Goal: Task Accomplishment & Management: Contribute content

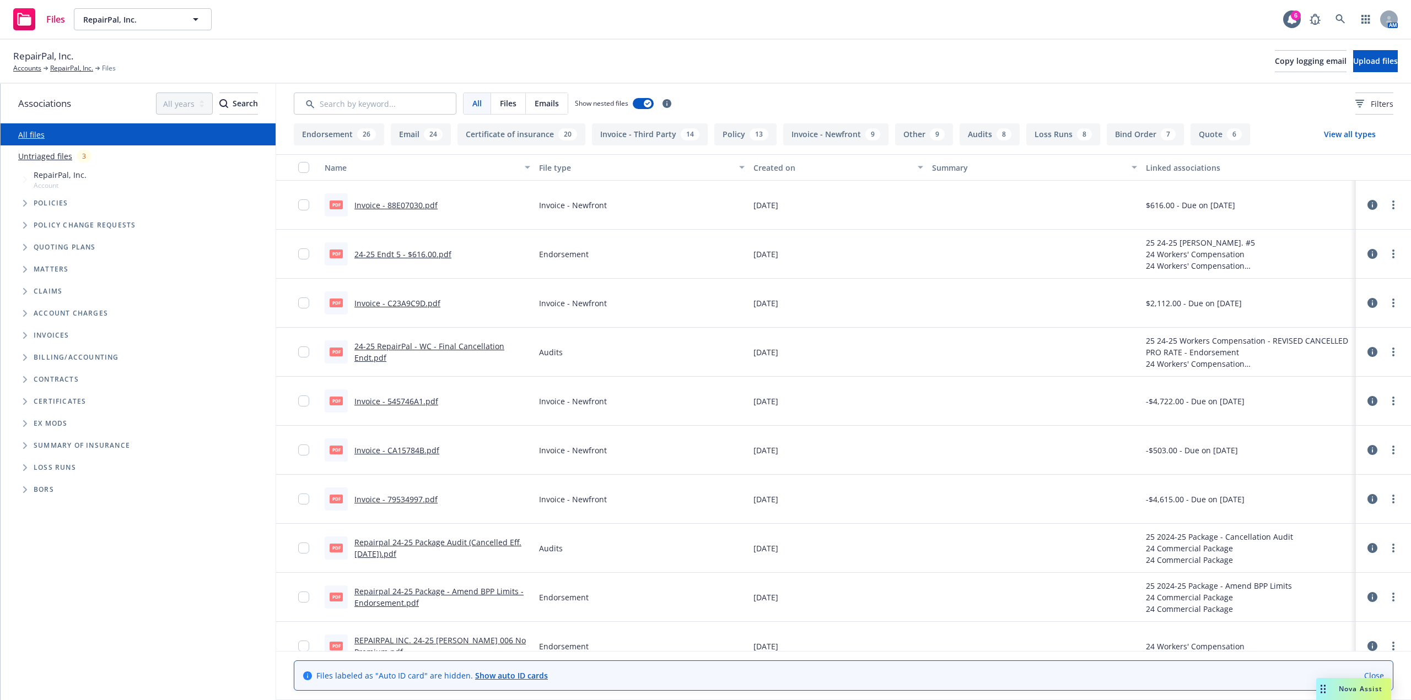
click at [54, 161] on link "Untriaged files" at bounding box center [45, 156] width 54 height 12
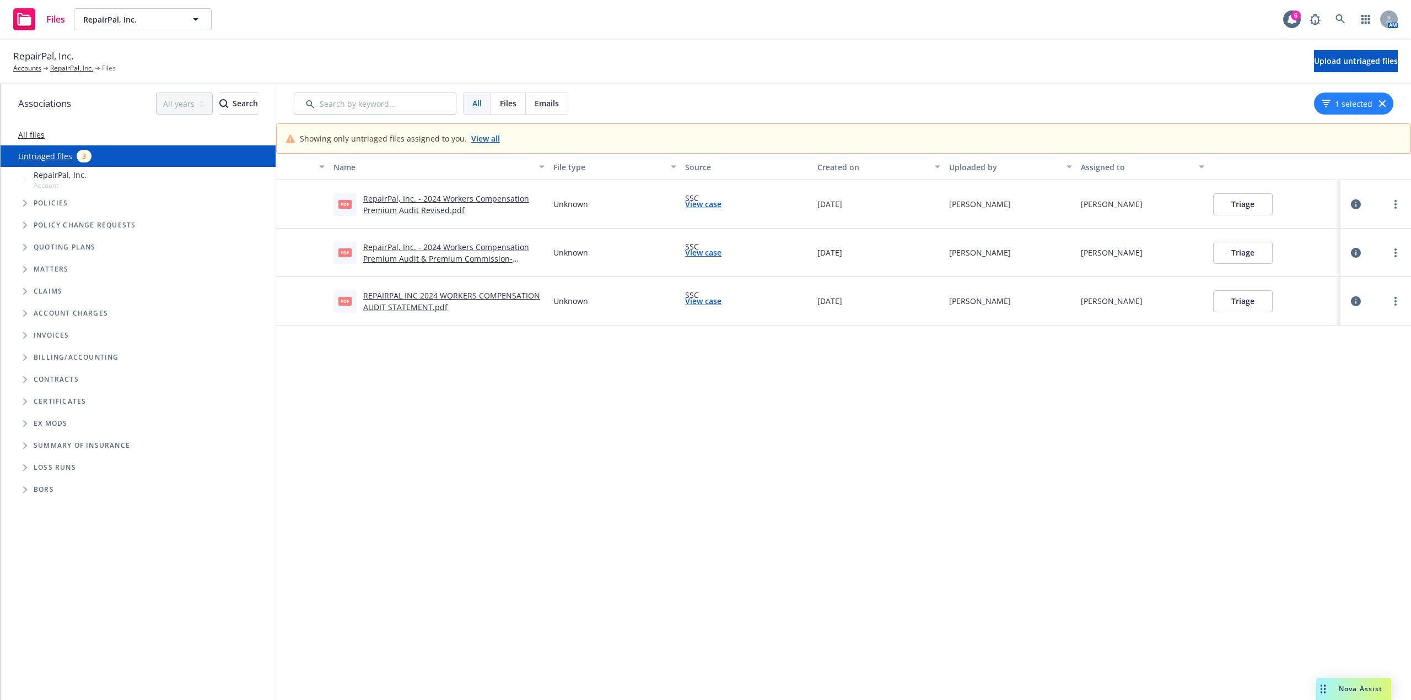
click at [415, 308] on link "REPAIRPAL INC 2024 WORKERS COMPENSATION AUDIT STATEMENT.pdf" at bounding box center [451, 301] width 177 height 22
click at [436, 247] on link "RepairPal, Inc. - 2024 Workers Compensation Premium Audit & Premium Commission-…" at bounding box center [446, 259] width 166 height 34
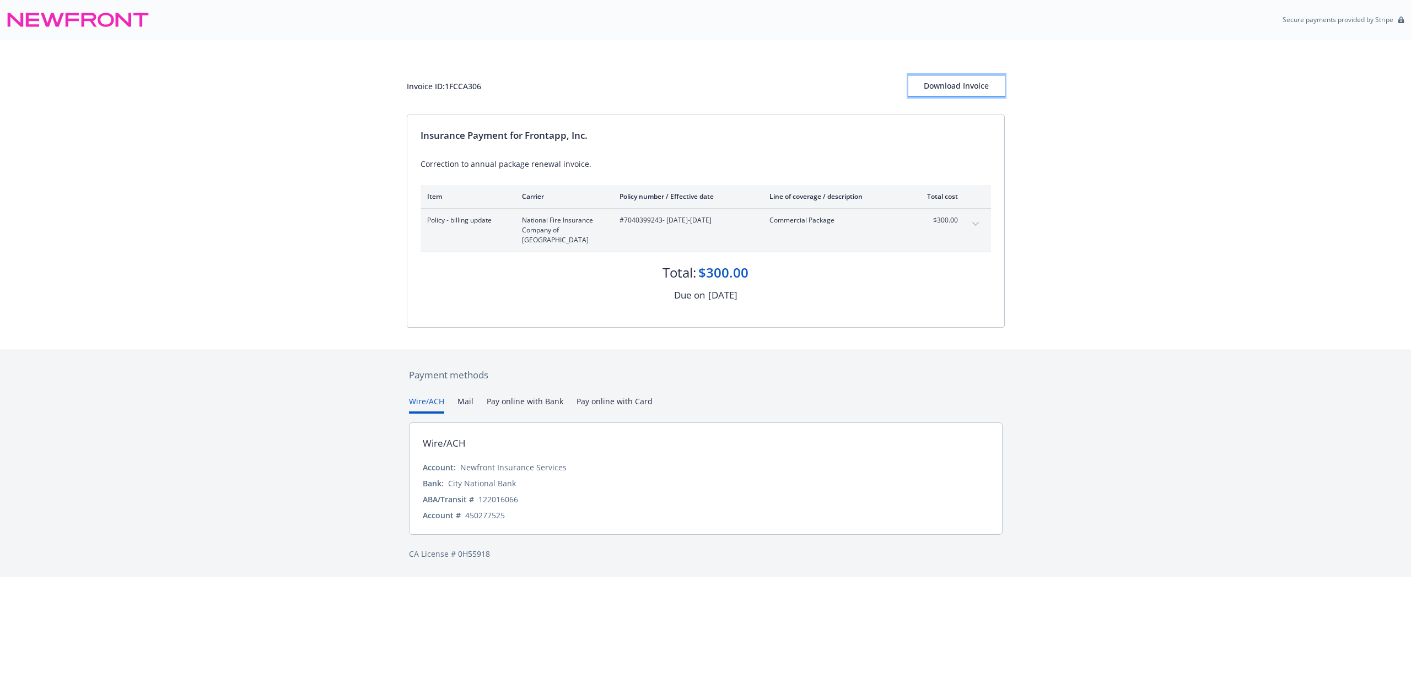
click at [969, 77] on div "Download Invoice" at bounding box center [956, 85] width 96 height 21
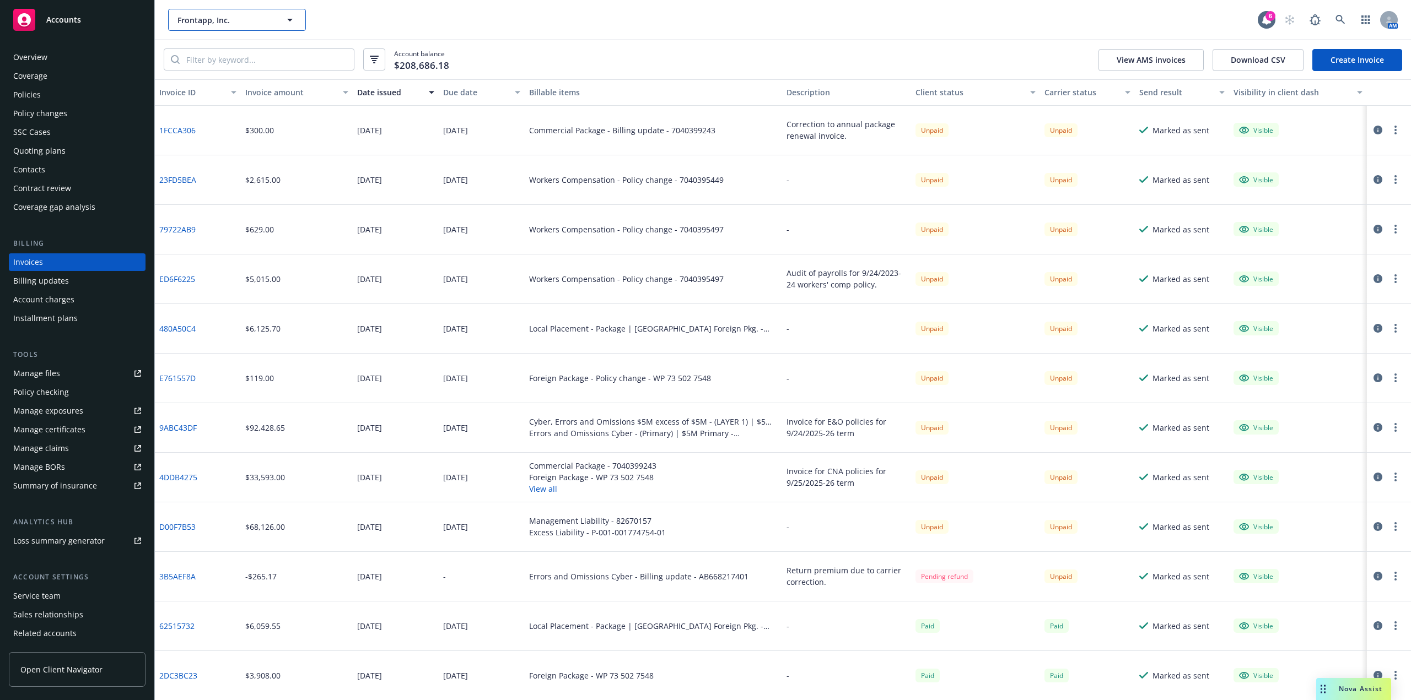
click at [238, 13] on button "Frontapp, Inc." at bounding box center [237, 20] width 138 height 22
type input "Well"
click at [228, 48] on strong "Well Health Inc. DBA Artera" at bounding box center [231, 51] width 102 height 10
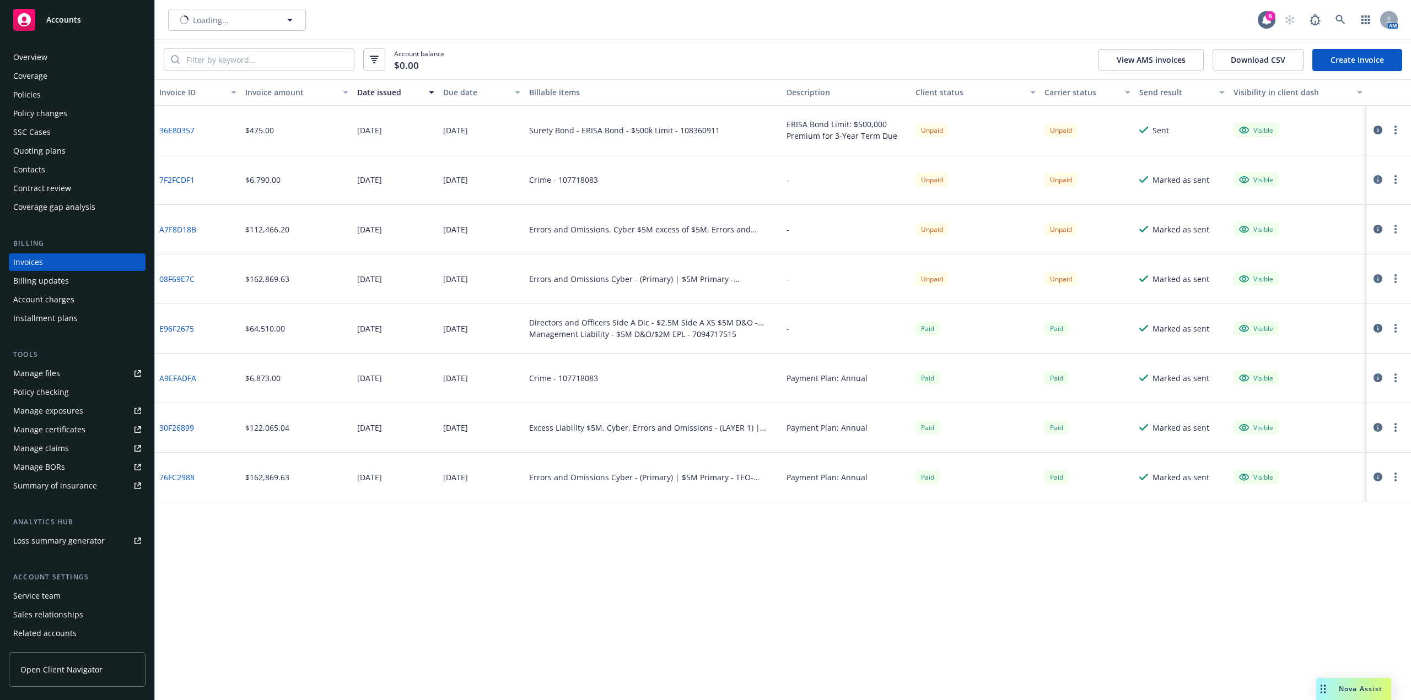
click at [63, 90] on div "Policies" at bounding box center [77, 95] width 128 height 18
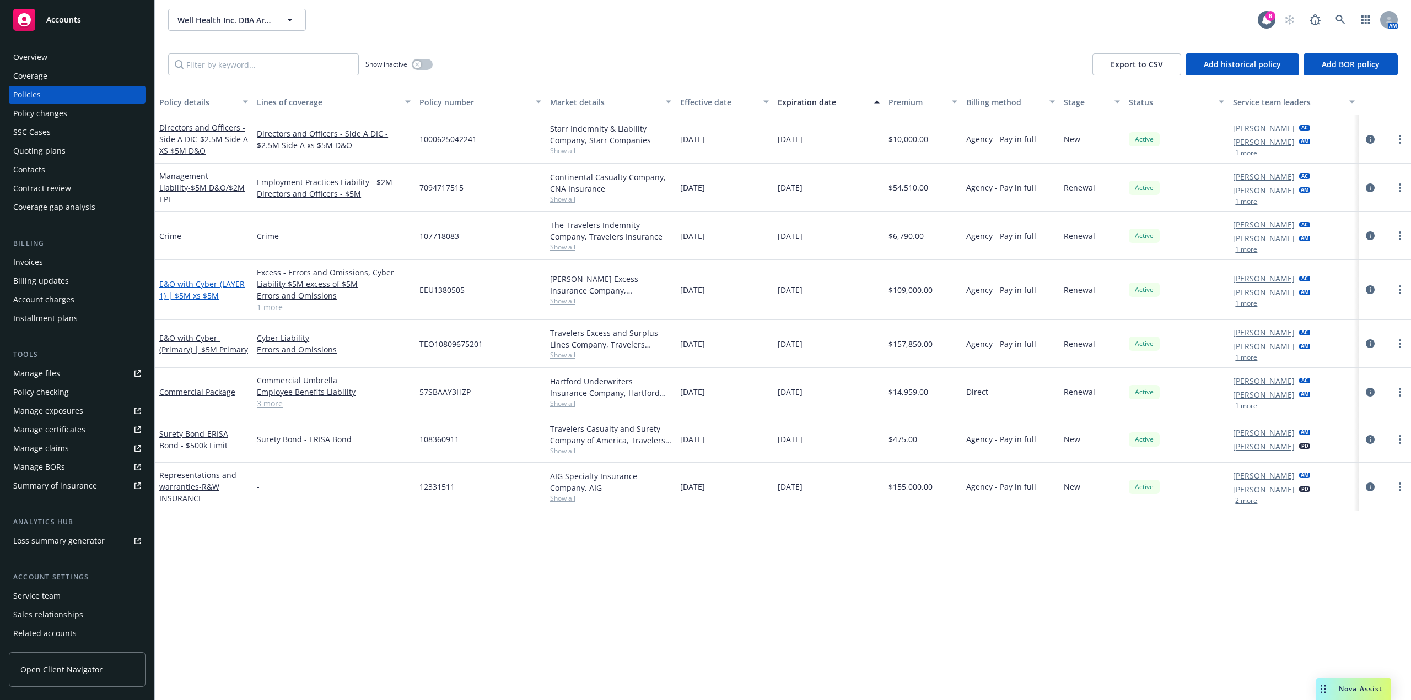
click at [203, 296] on span "- (LAYER 1) | $5M xs $5M" at bounding box center [201, 290] width 85 height 22
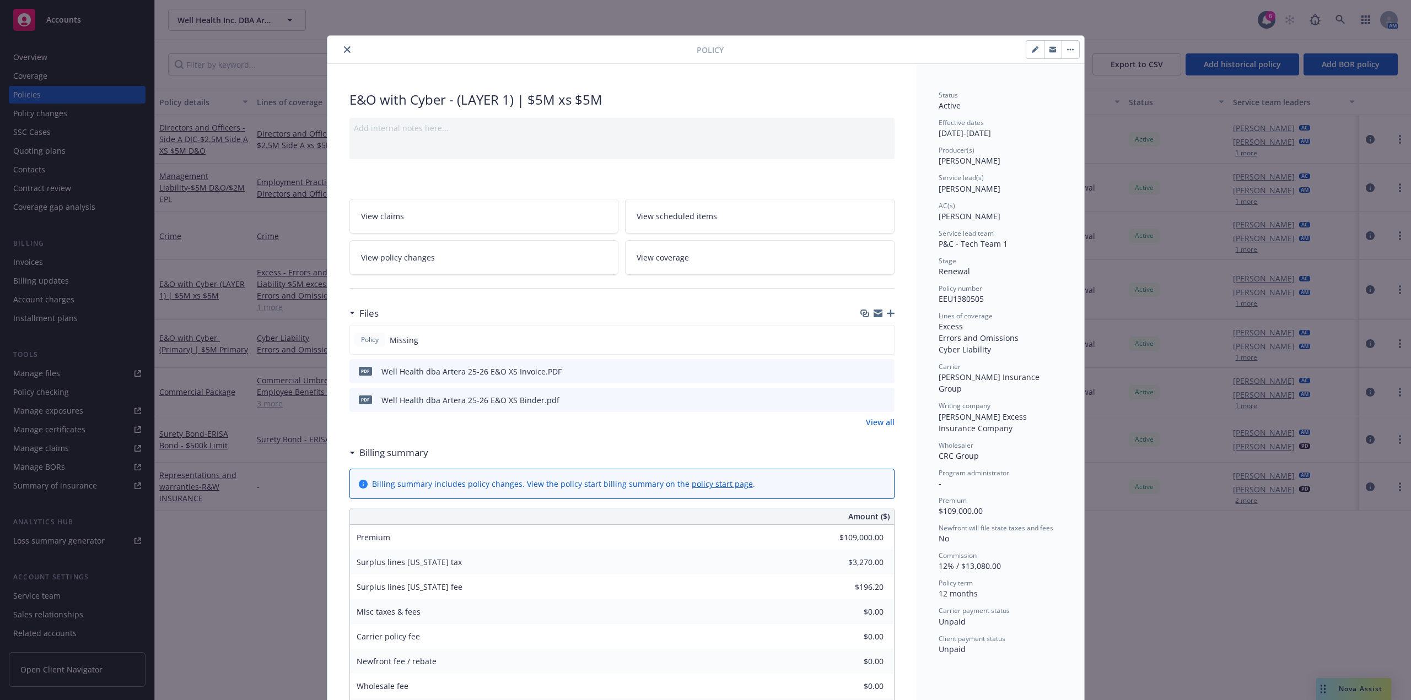
click at [887, 314] on icon "button" at bounding box center [891, 314] width 8 height 8
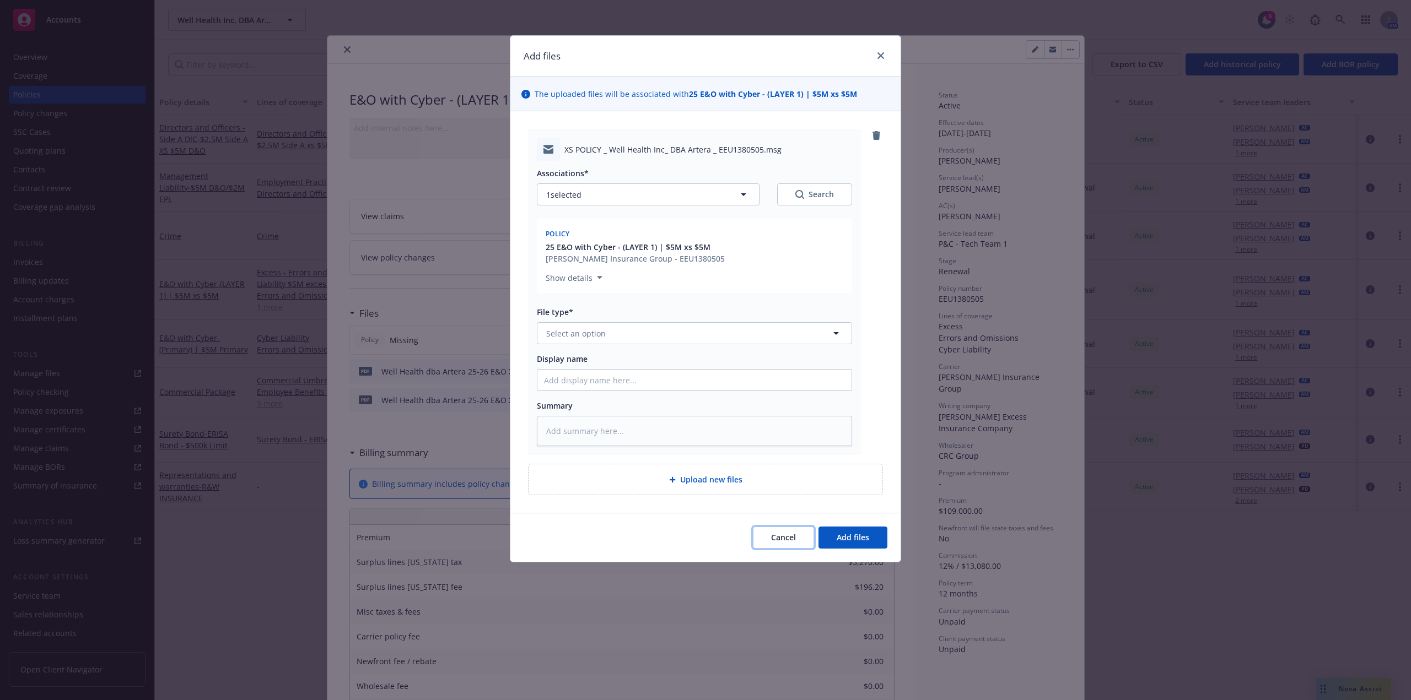
drag, startPoint x: 771, startPoint y: 538, endPoint x: 838, endPoint y: 520, distance: 69.1
click at [770, 538] on button "Cancel" at bounding box center [783, 538] width 61 height 22
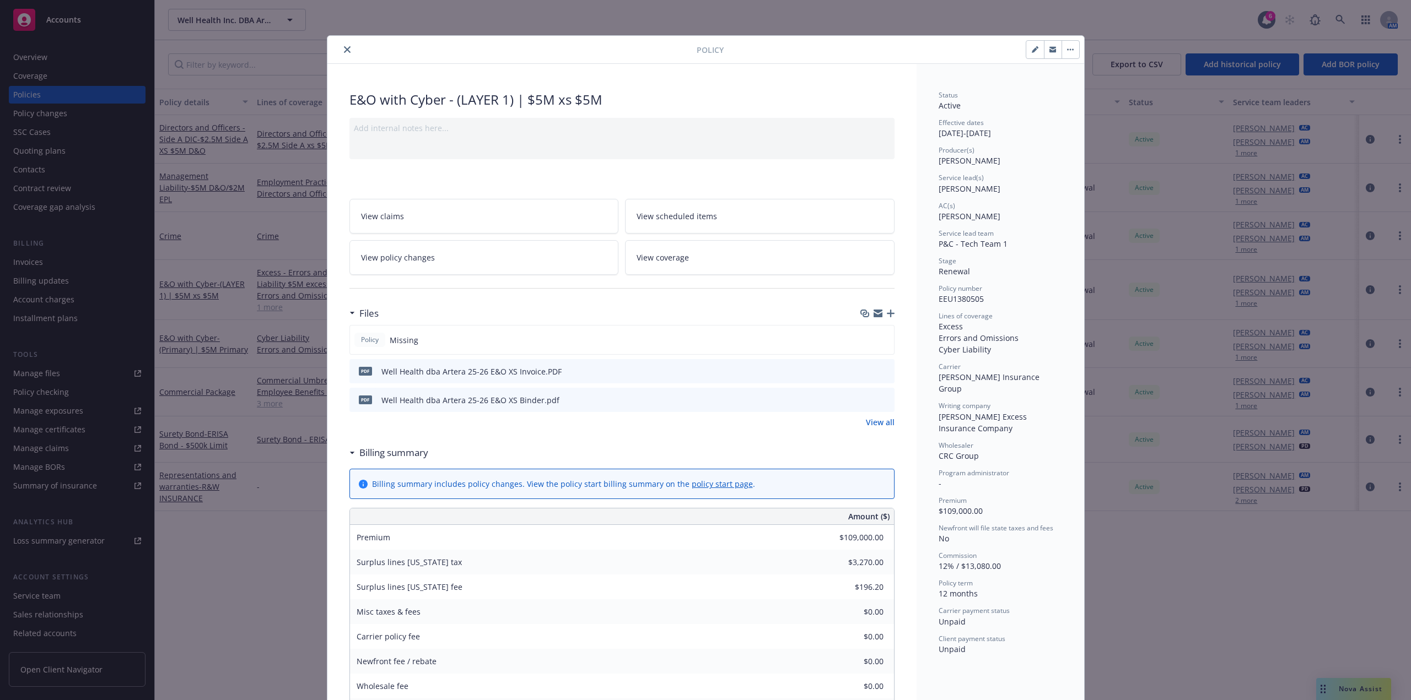
click at [887, 315] on icon "button" at bounding box center [891, 314] width 8 height 8
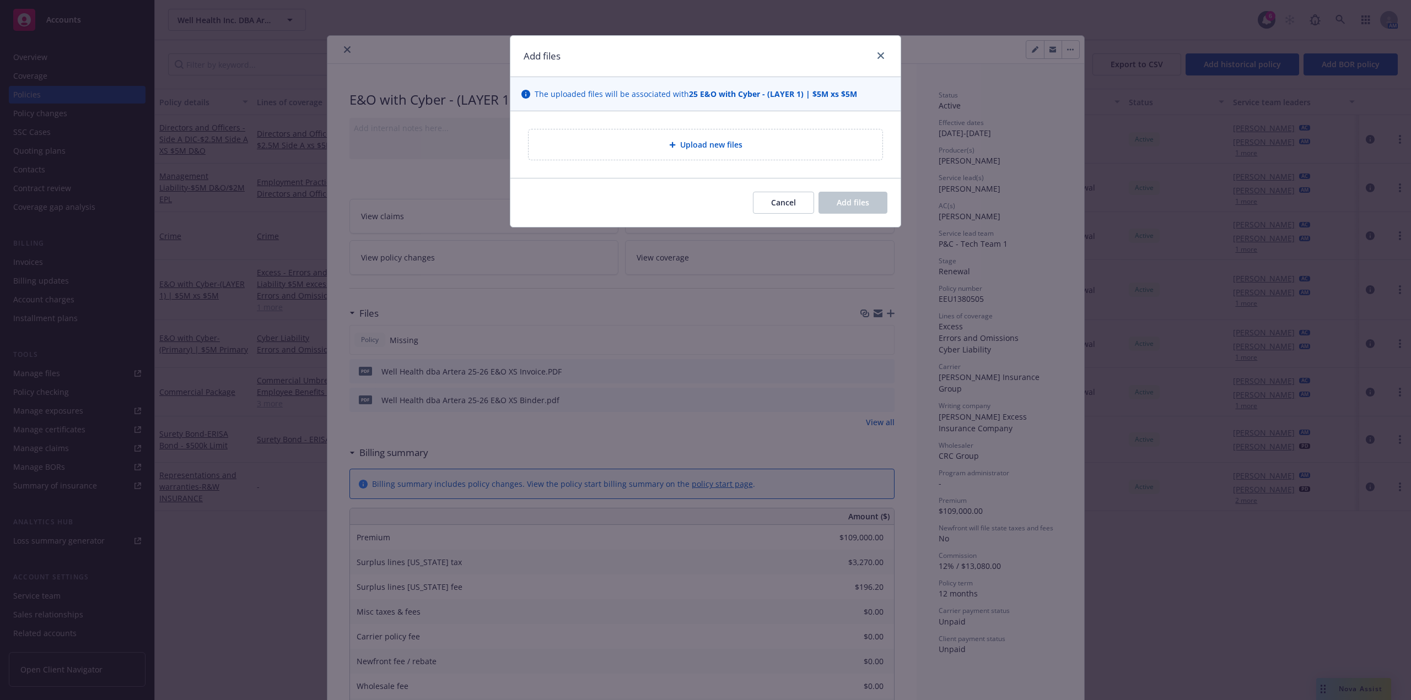
type textarea "x"
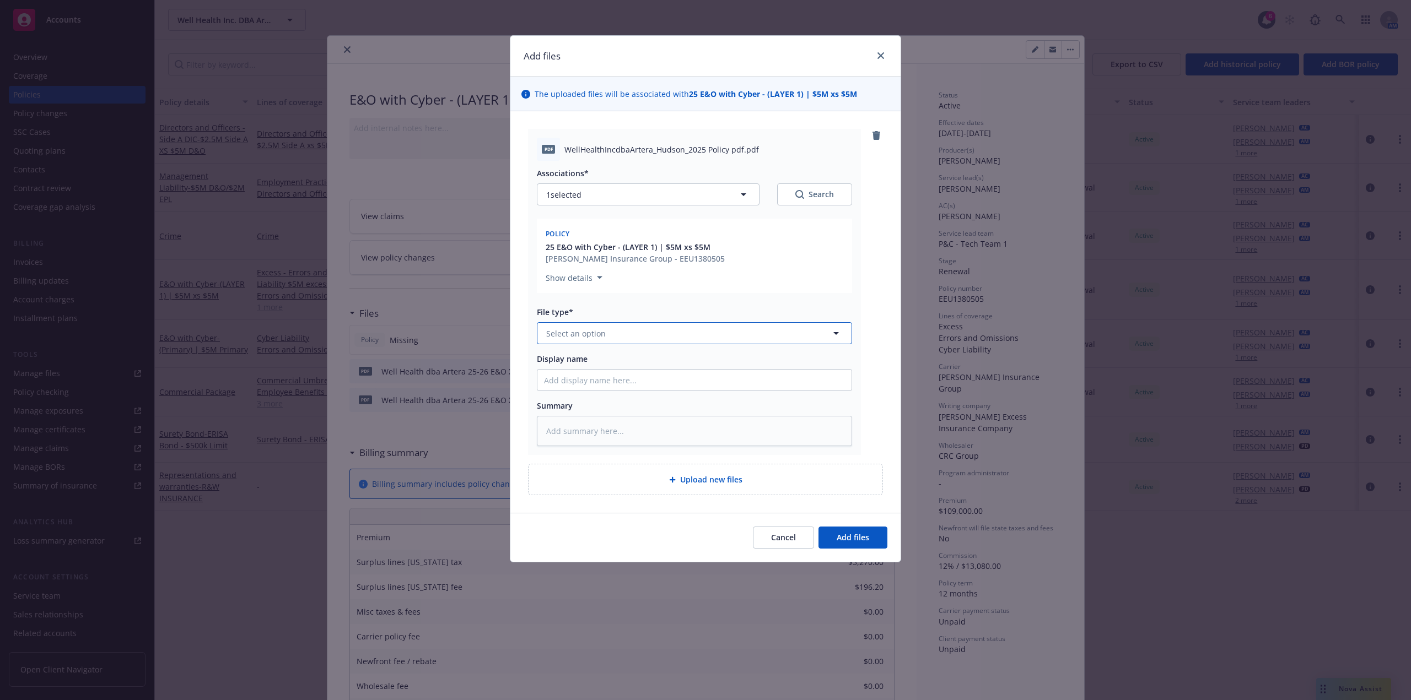
click at [580, 326] on button "Select an option" at bounding box center [694, 333] width 315 height 22
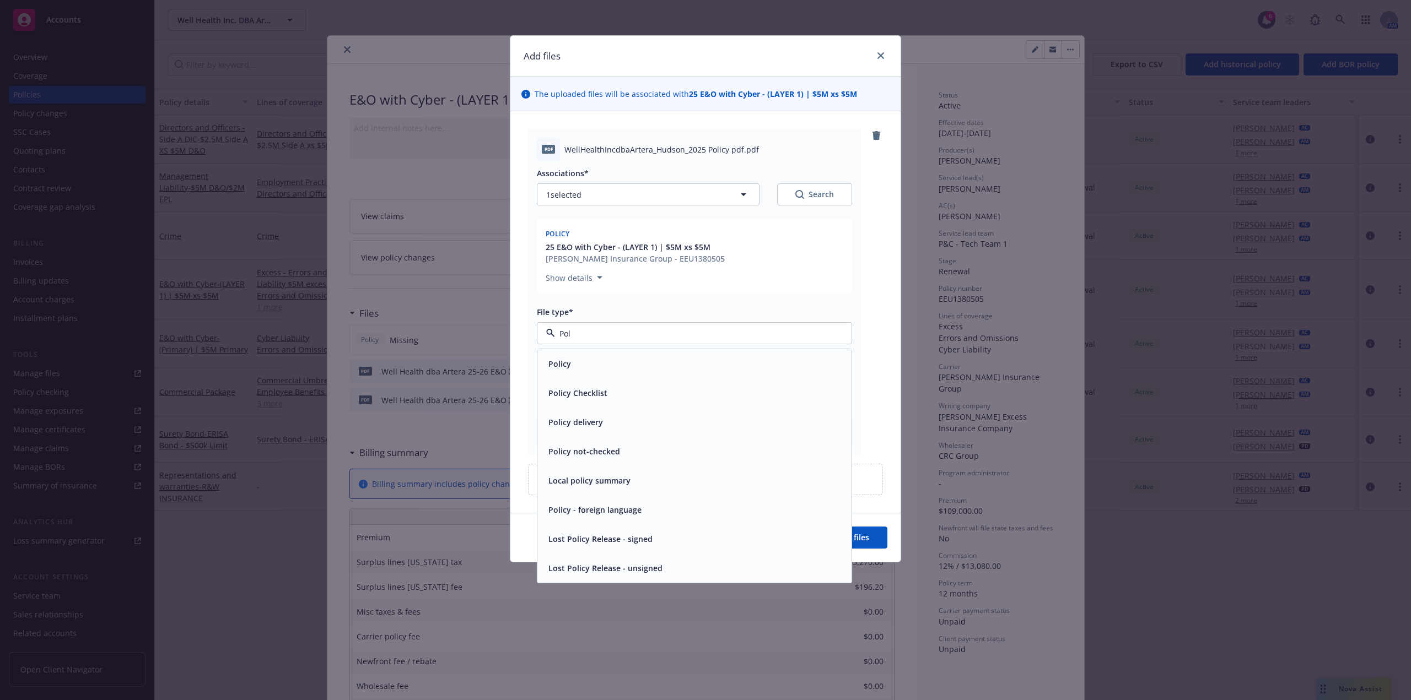
type input "Poli"
click at [579, 357] on div "Policy" at bounding box center [694, 364] width 301 height 16
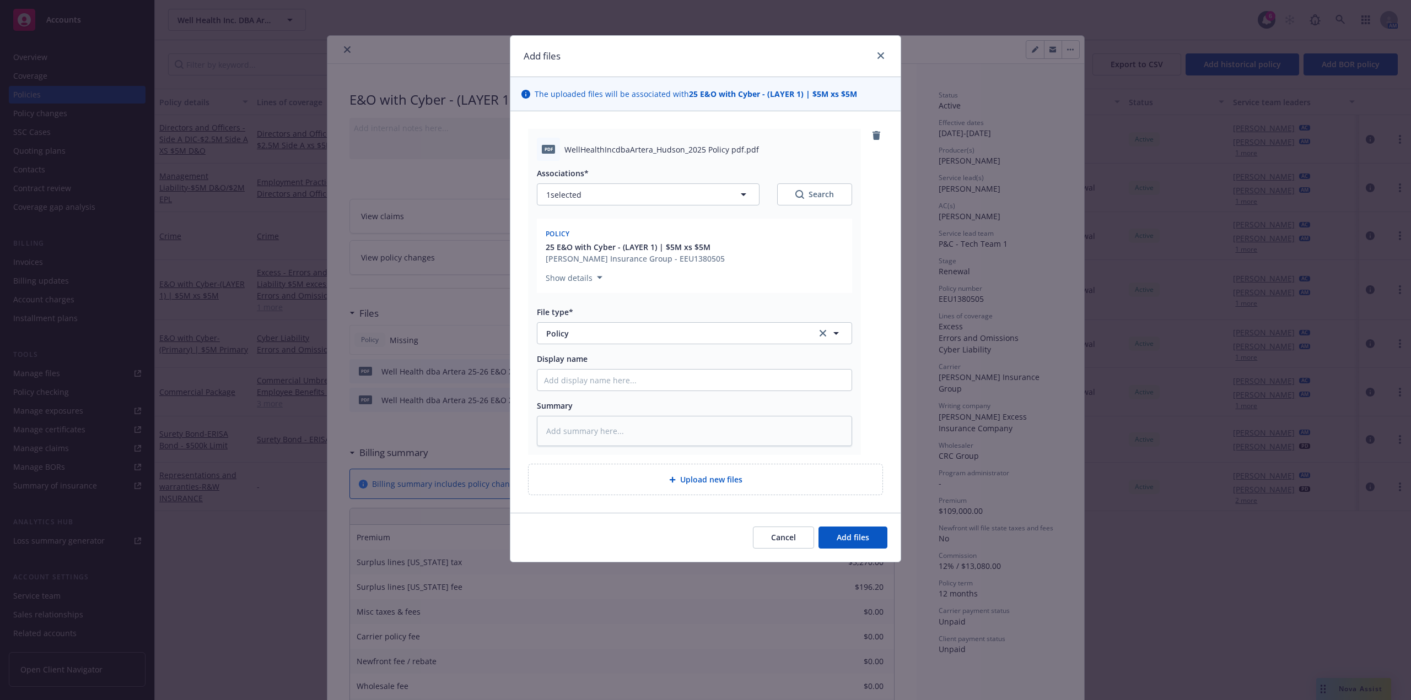
click at [557, 368] on div "Display name" at bounding box center [694, 372] width 315 height 38
click at [559, 381] on input "Display name" at bounding box center [694, 380] width 314 height 21
type textarea "x"
type input "WE"
type textarea "x"
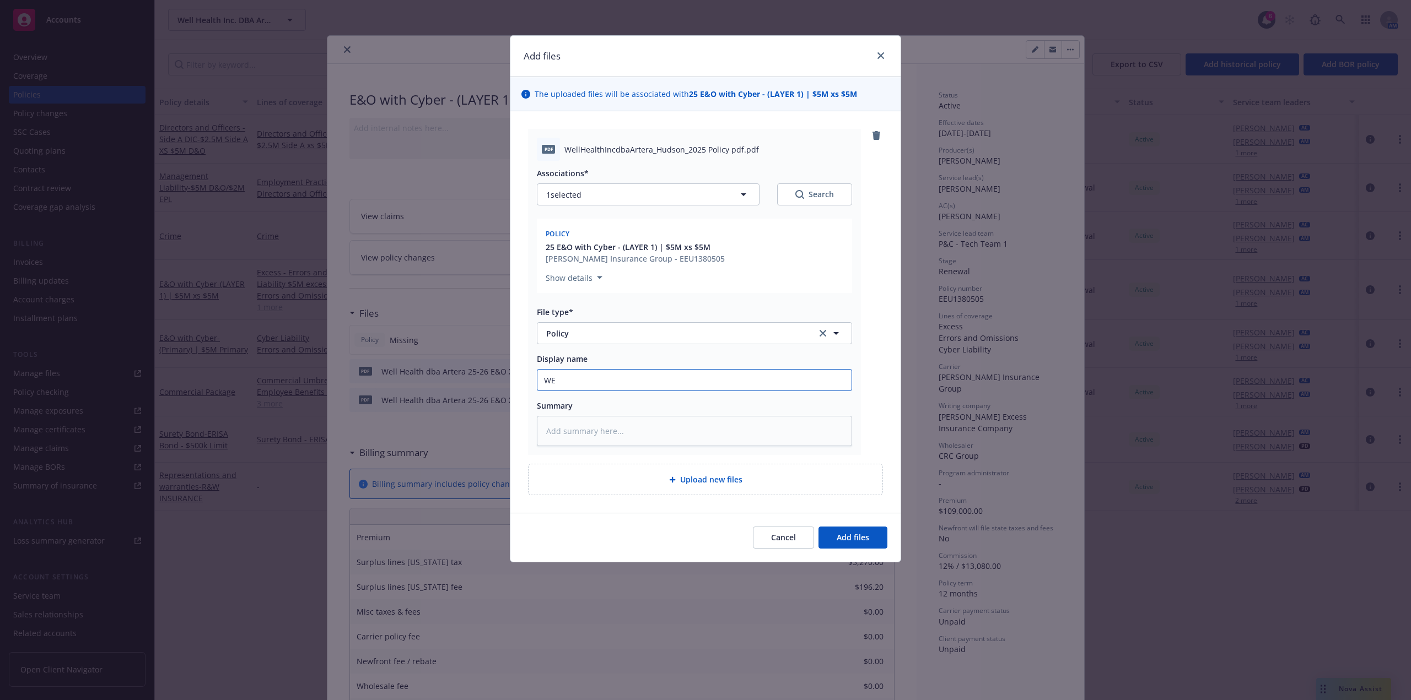
type input "WEl"
type textarea "x"
type input "WEll"
type textarea "x"
type input "WEll"
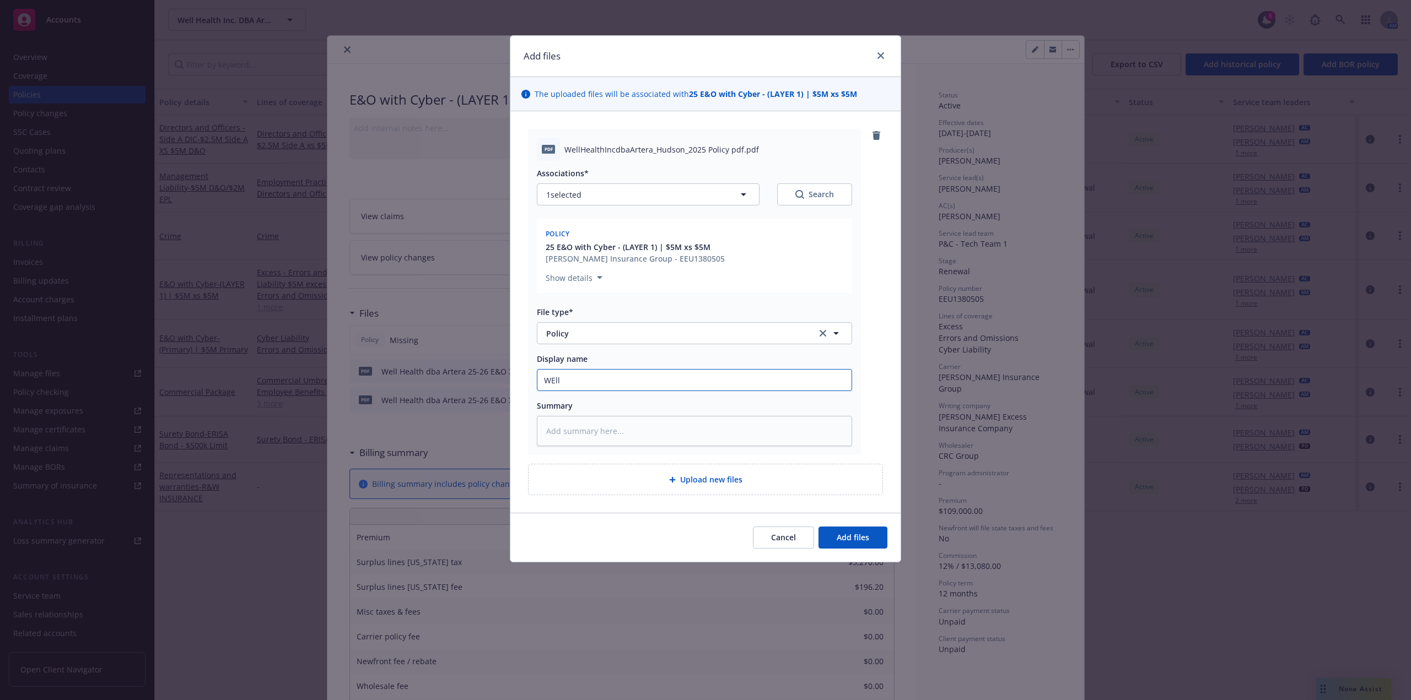
type textarea "x"
type input "WEll H"
type textarea "x"
type input "WEll He"
type textarea "x"
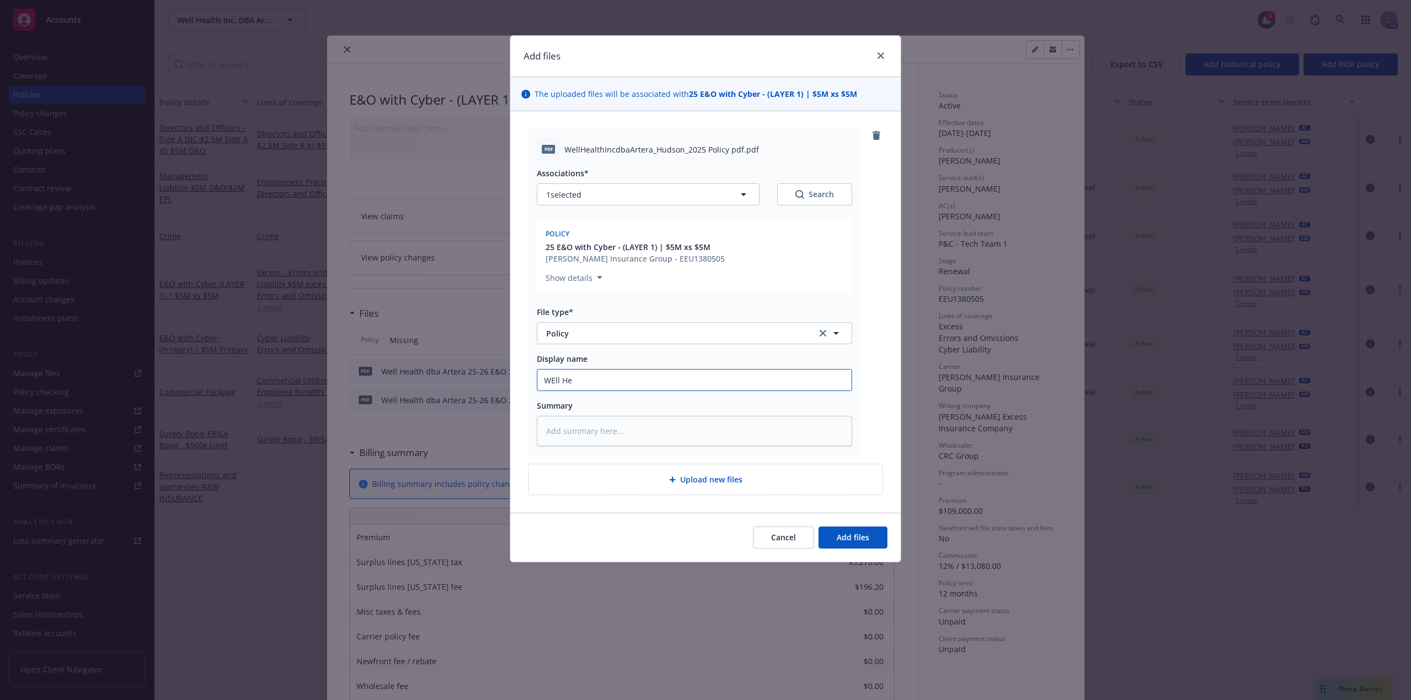
type input "WEll Hea"
type textarea "x"
type input "WEll Heal"
type textarea "x"
type input "WEll Healt"
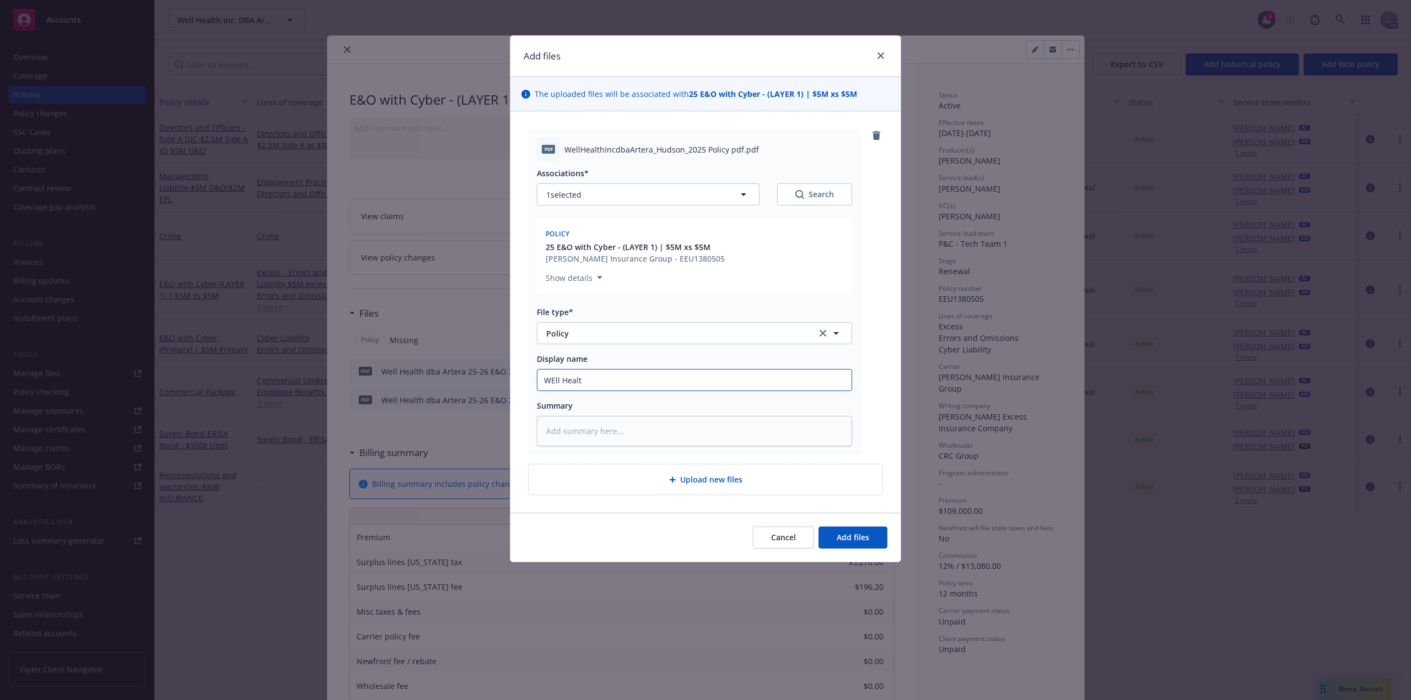
type textarea "x"
type input "WEll Health"
type textarea "x"
type input "WEll Healt"
type textarea "x"
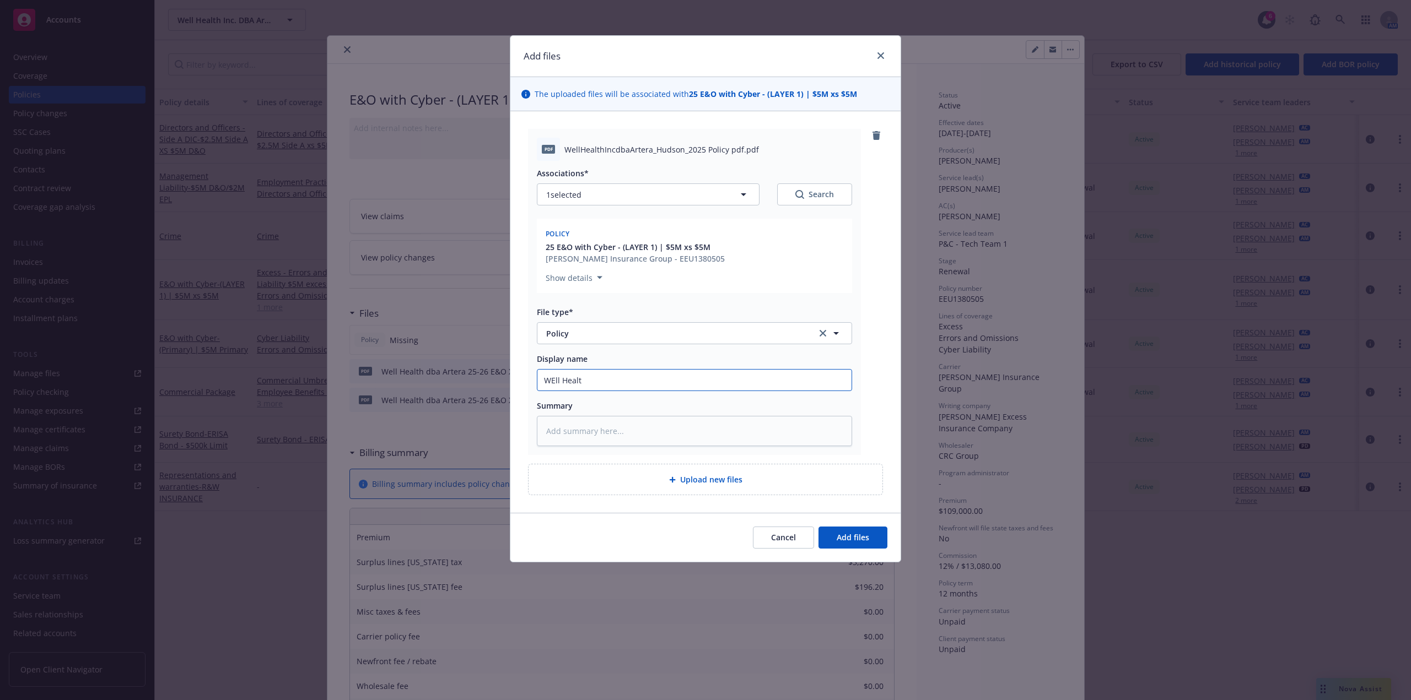
type input "WEll Heal"
type textarea "x"
type input "WEll Hea"
type textarea "x"
type input "WEll He"
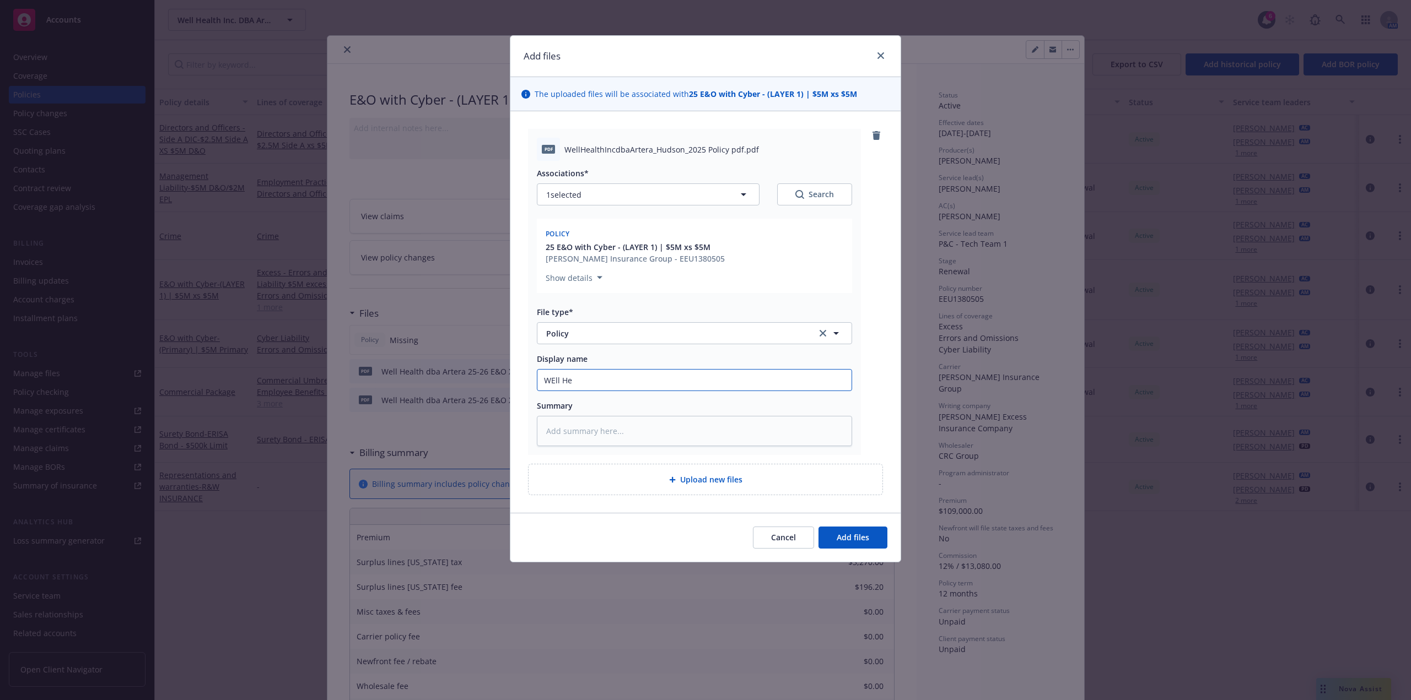
type textarea "x"
type input "WEll H"
type textarea "x"
type input "WEll"
type textarea "x"
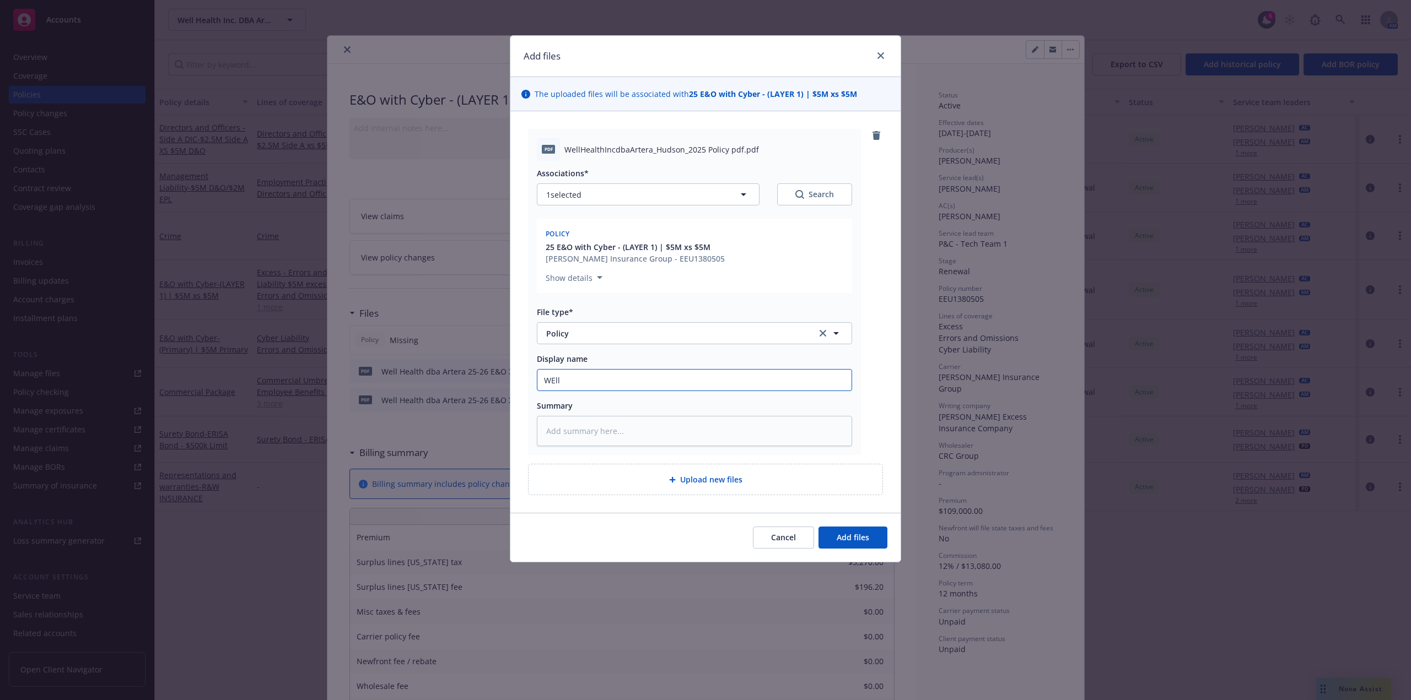
type input "WEll"
type textarea "x"
type input "WE"
type textarea "x"
type input "W"
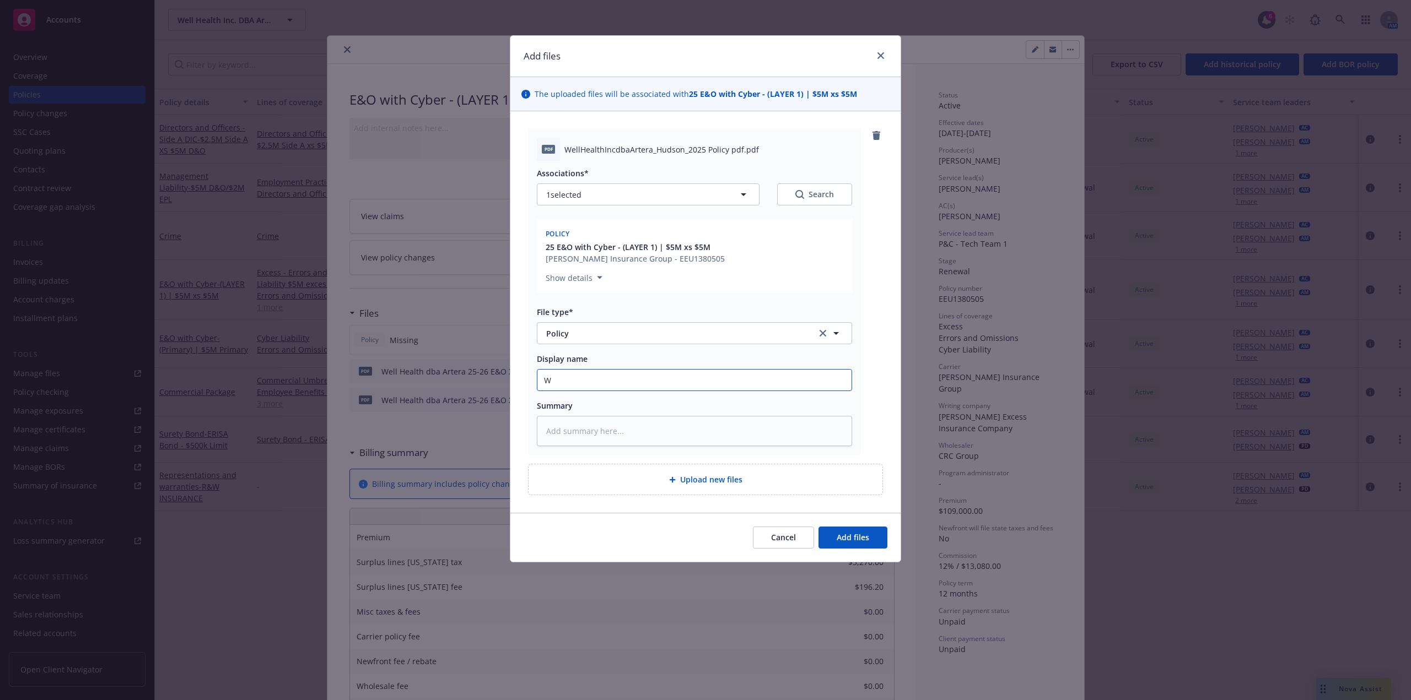
type textarea "x"
type input "We"
type textarea "x"
type input "Wel"
type textarea "x"
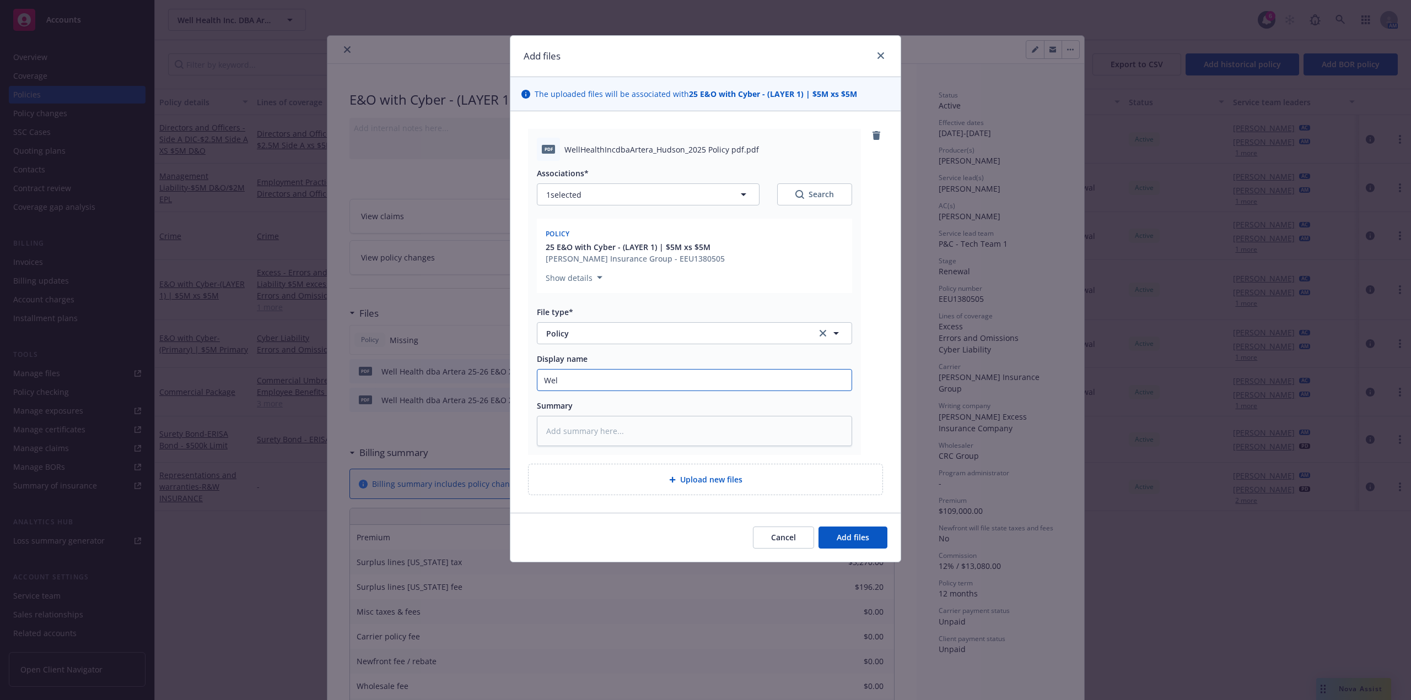
type input "Well"
type textarea "x"
type input "Well"
type textarea "x"
type input "Well H"
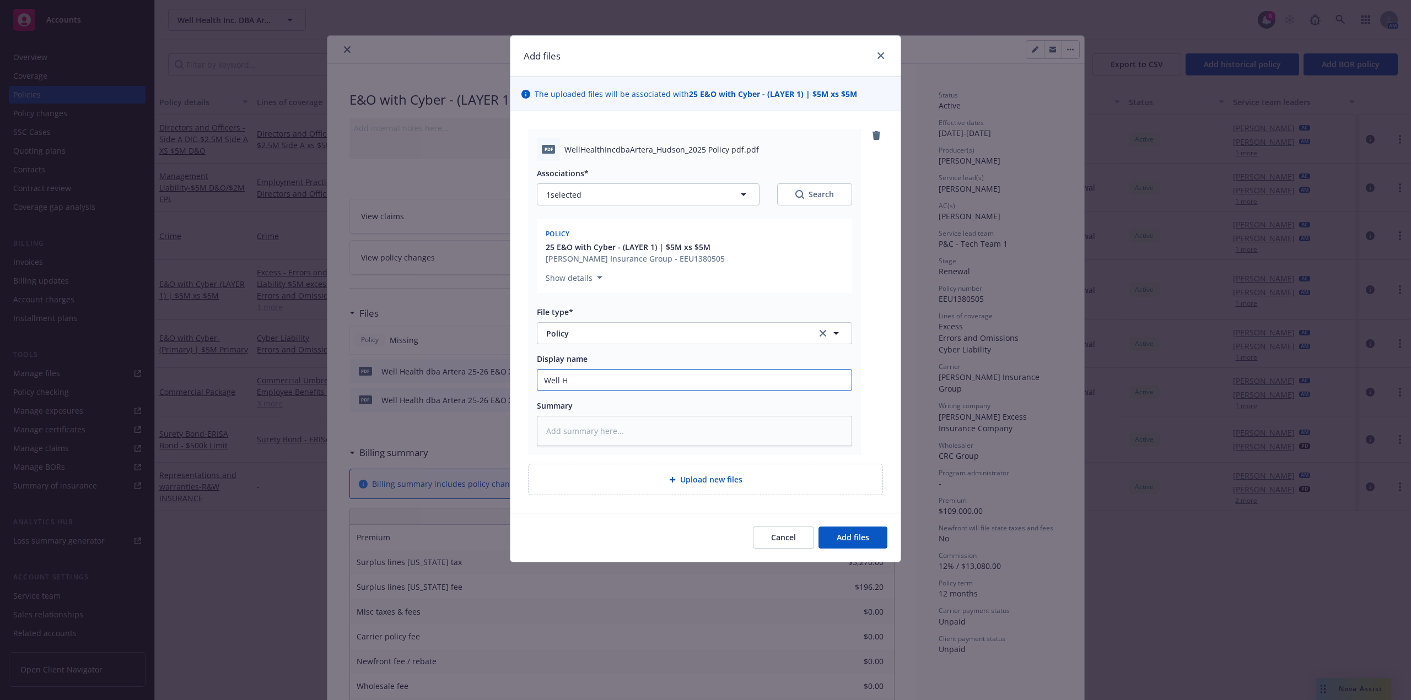
type textarea "x"
type input "Well Hea"
type textarea "x"
type input "Well Heal"
type textarea "x"
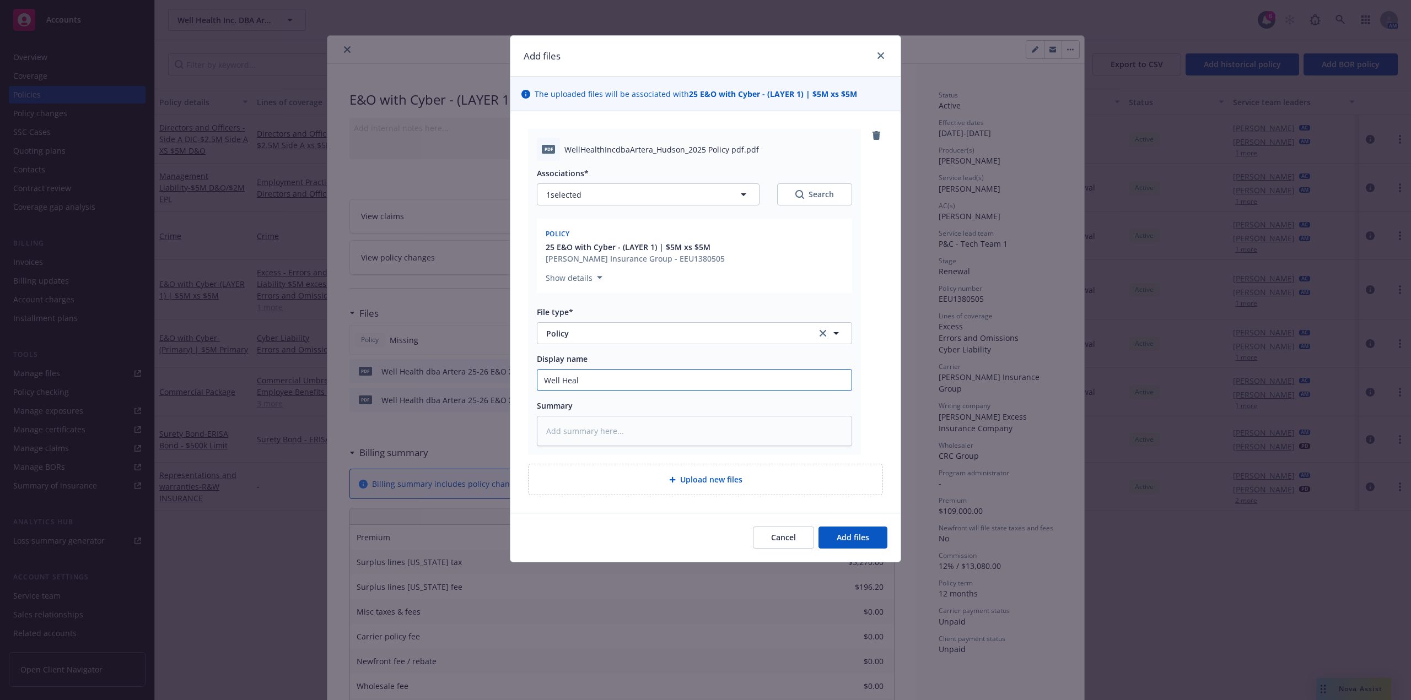
type input "Well Healt"
type textarea "x"
type input "Well Health"
type textarea "x"
type input "Well Health"
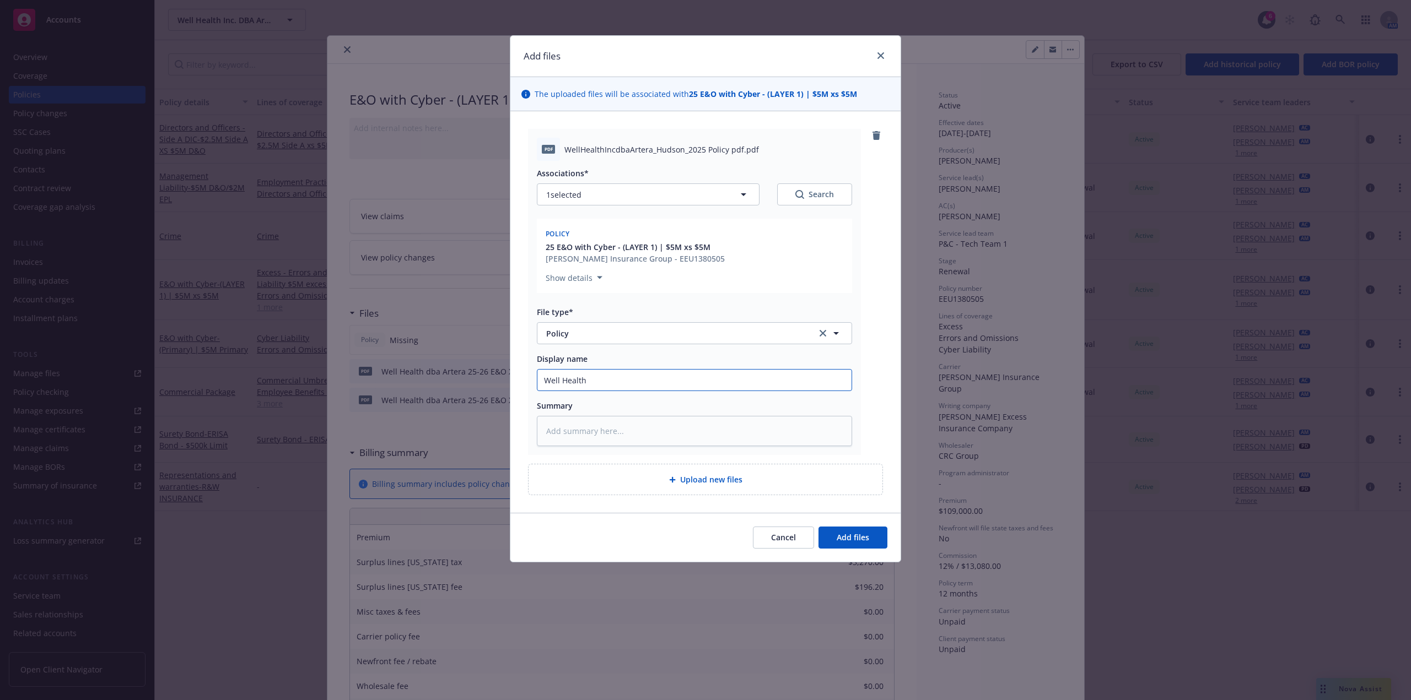
type textarea "x"
type input "Well Health d"
type textarea "x"
type input "Well Health db"
type textarea "x"
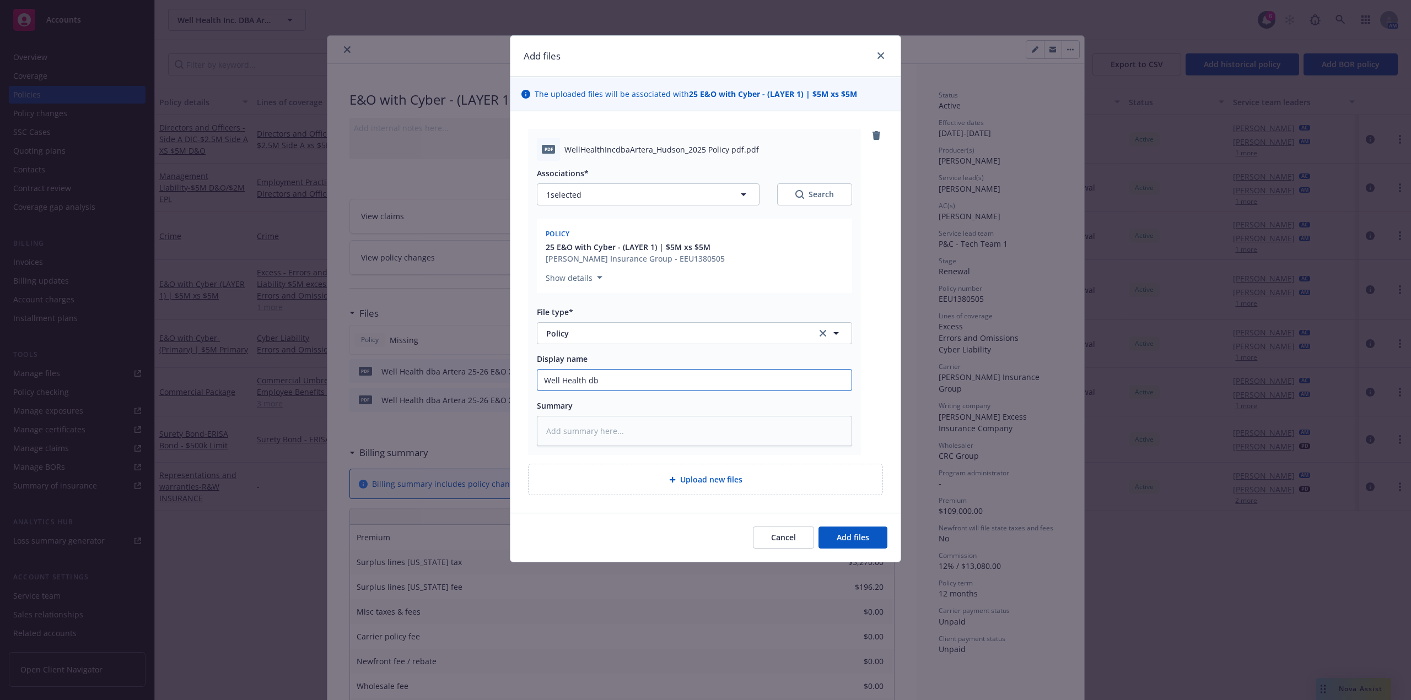
type input "Well Health dba"
type textarea "x"
type input "Well Health dba"
type textarea "x"
type input "Well Health dba A"
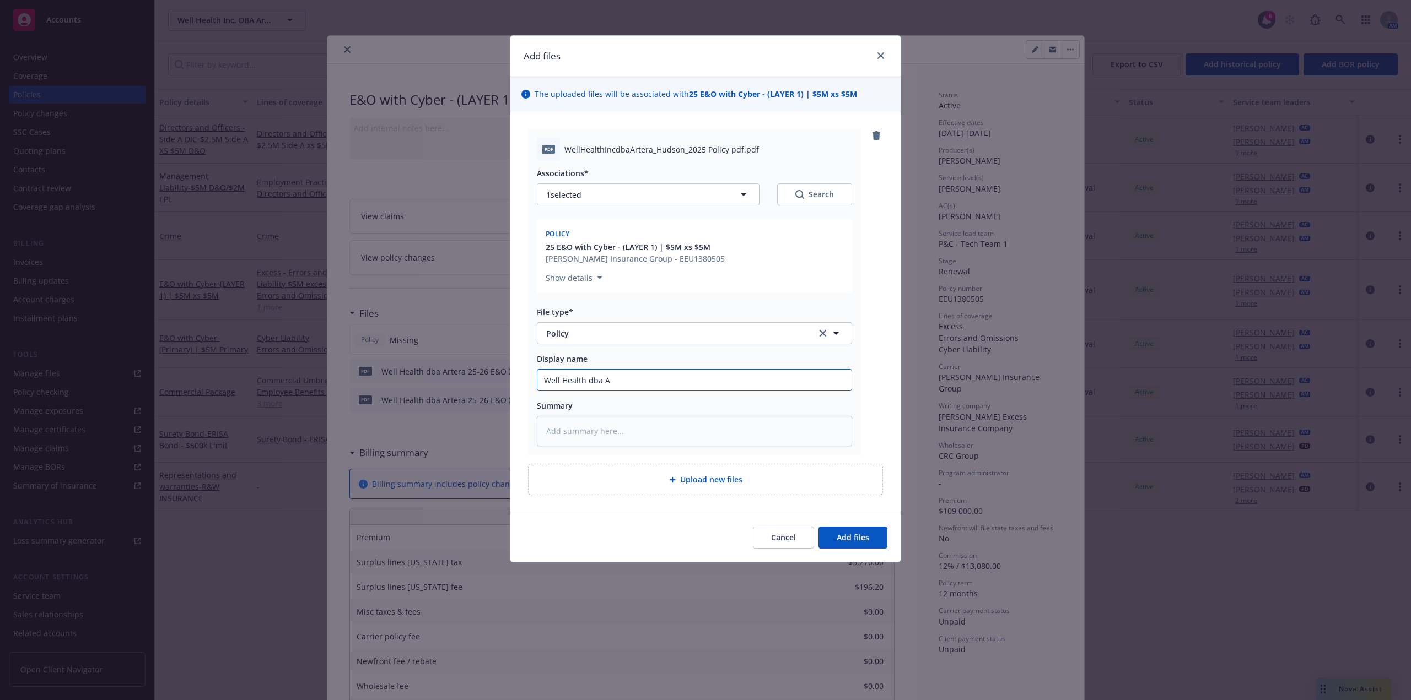
type textarea "x"
type input "Well Health dba Ar"
type textarea "x"
type input "Well Health dba Art"
type textarea "x"
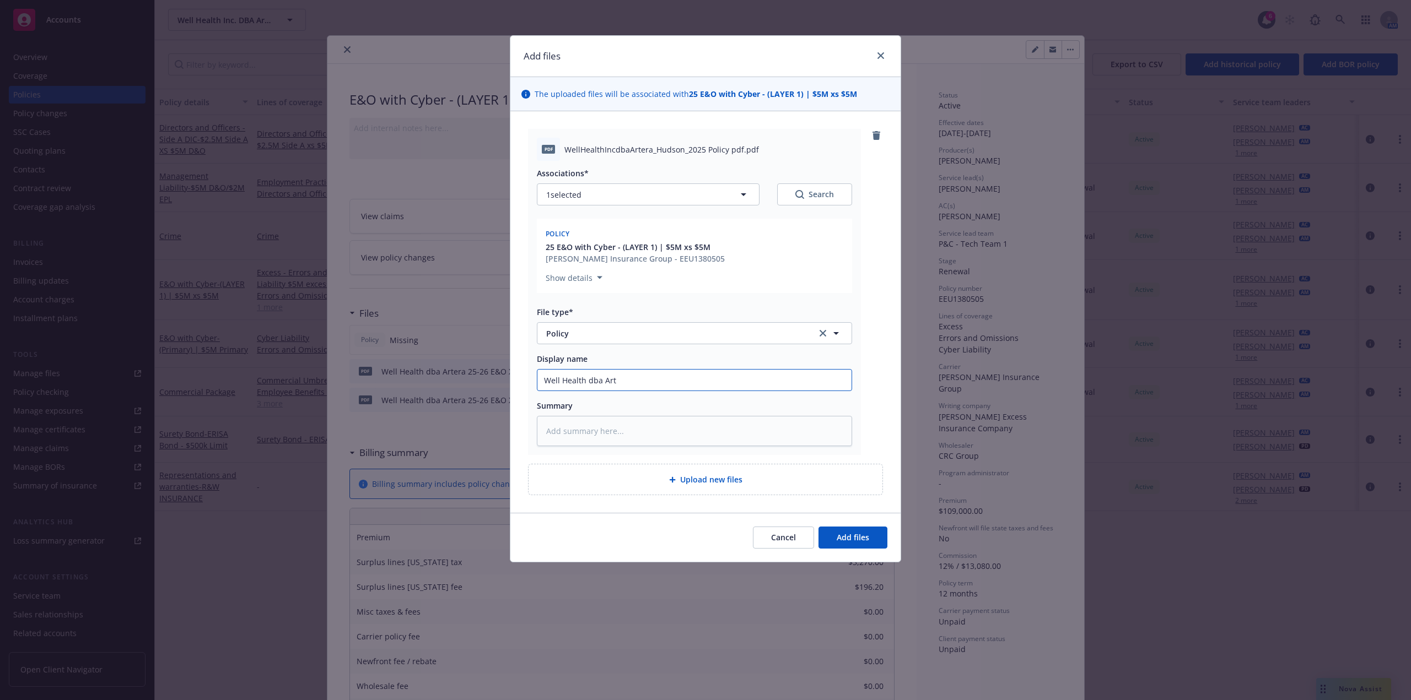
type input "Well Health dba Arte"
type textarea "x"
type input "Well Health dba Arter"
type textarea "x"
type input "Well Health dba Artera"
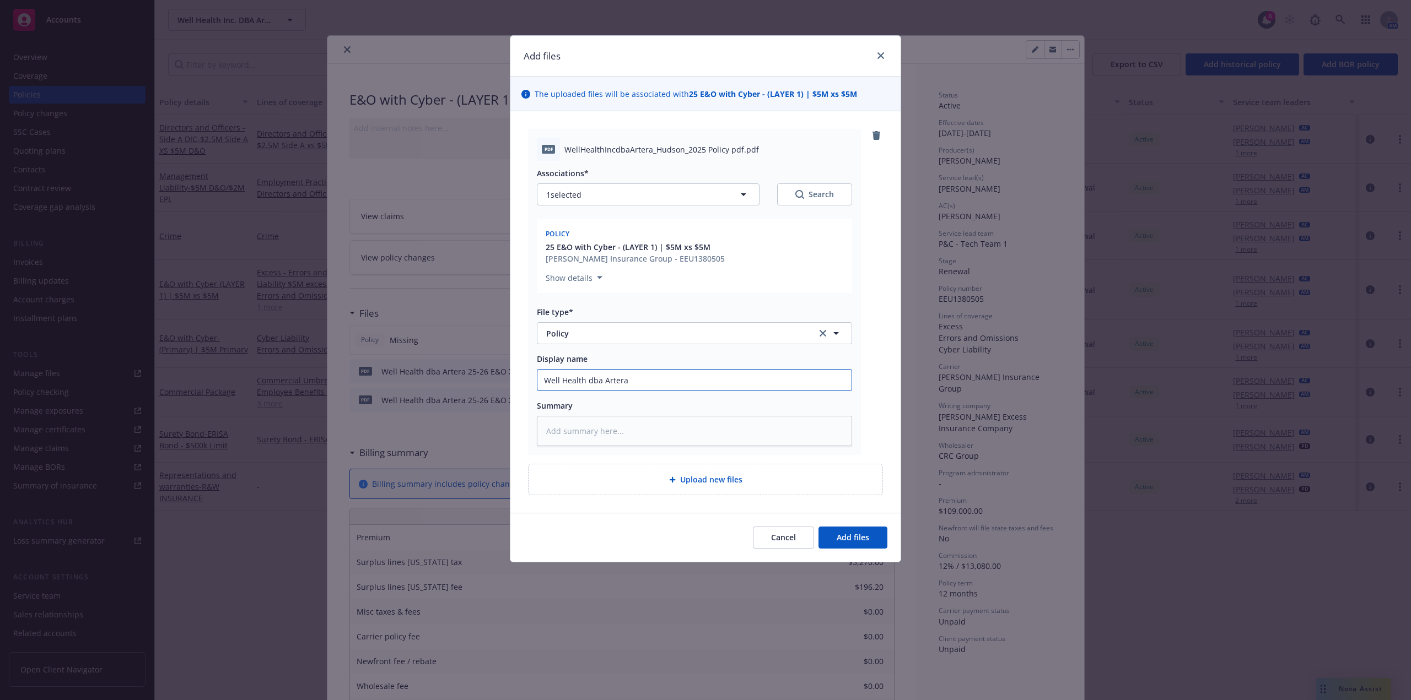
type textarea "x"
type input "Well Health dba Artera"
type textarea "x"
type input "Well Health dba Artera 2"
type textarea "x"
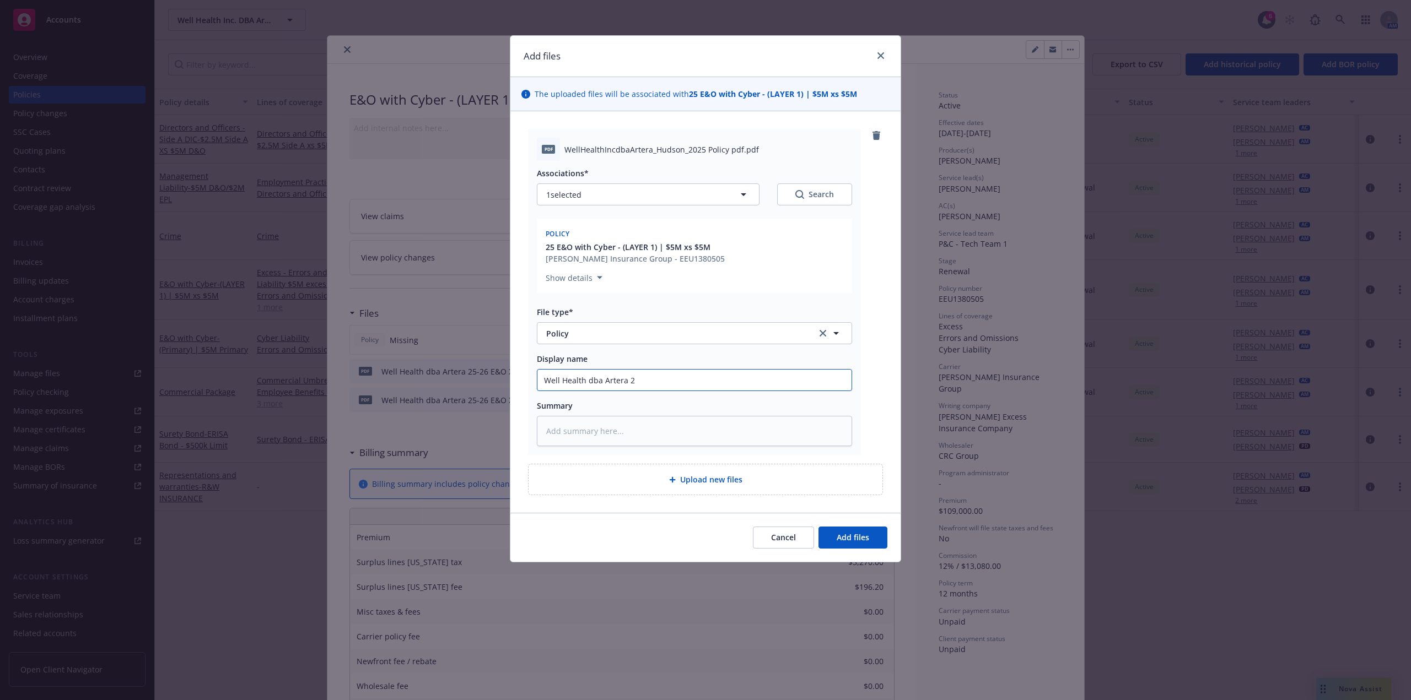
type input "Well Health dba Artera 25"
type textarea "x"
type input "Well Health dba Artera 25-"
type textarea "x"
type input "Well Health dba Artera 25-2"
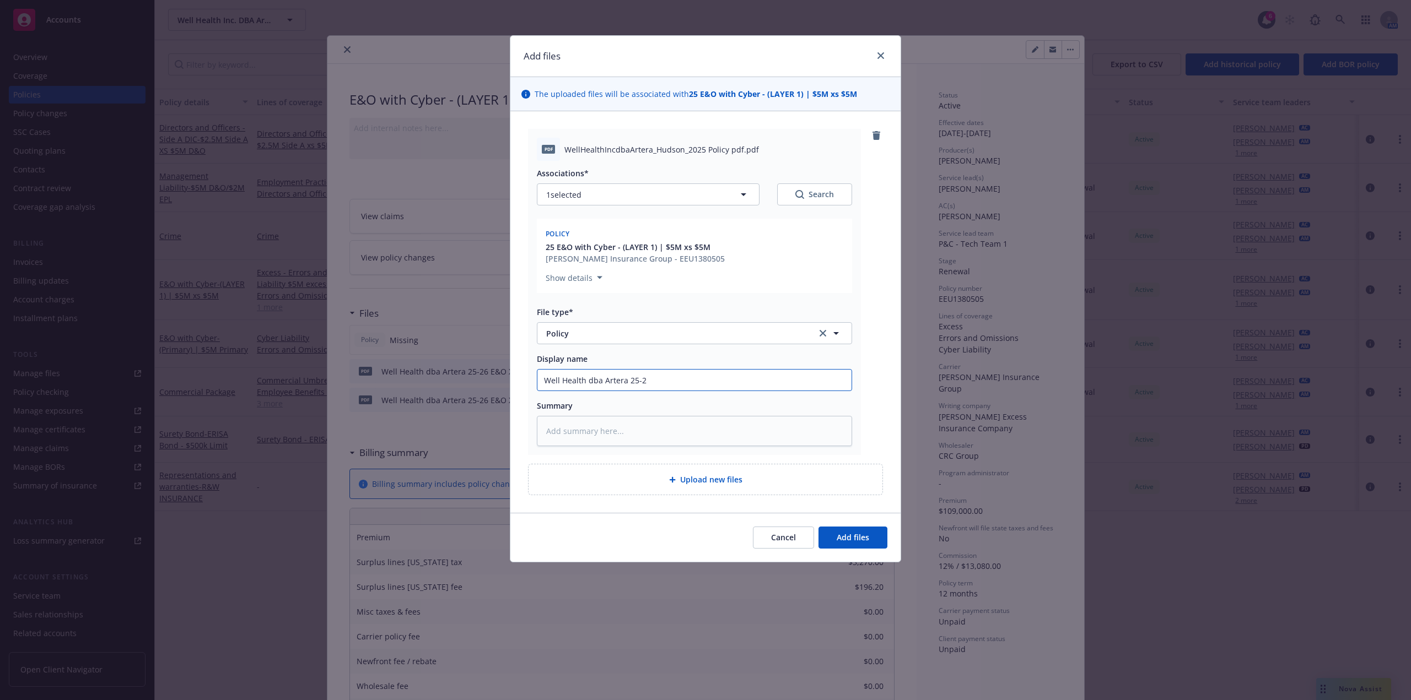
type textarea "x"
type input "Well Health dba Artera 25-26"
type textarea "x"
type input "Well Health dba Artera 25-26"
type textarea "x"
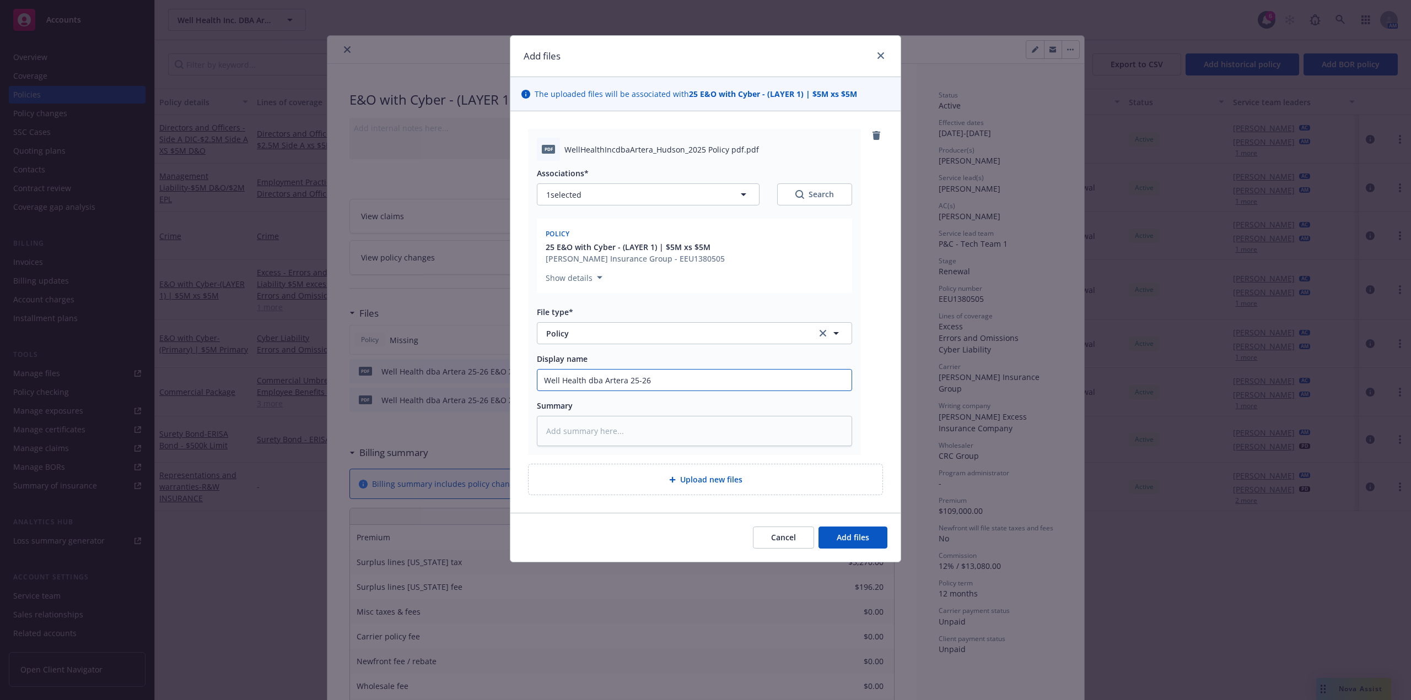
type input "Well Health dba Artera 25-26 E"
type textarea "x"
type input "Well Health dba Artera 25-26 E&"
type textarea "x"
type input "Well Health dba Artera 25-26 E&O"
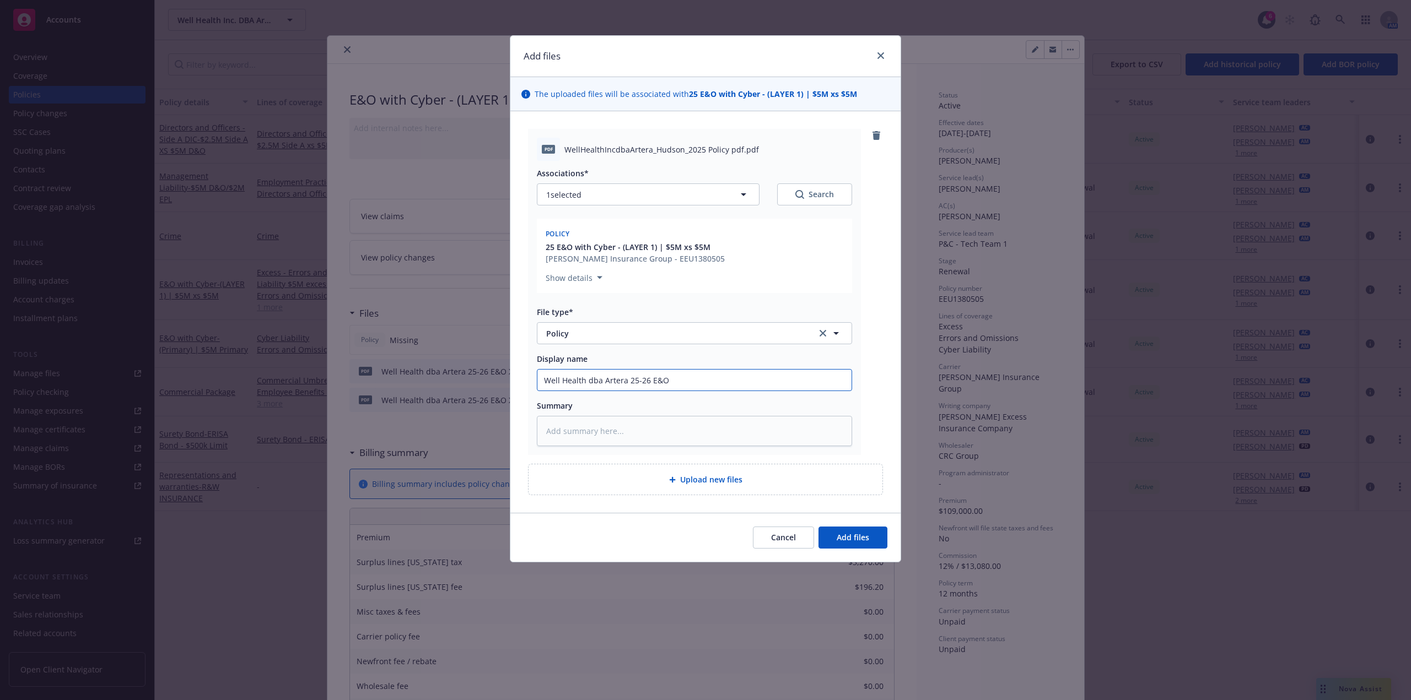
type textarea "x"
type input "Well Health dba Artera 25-26 E&O"
type textarea "x"
type input "Well Health dba Artera 25-26 E&O X"
type textarea "x"
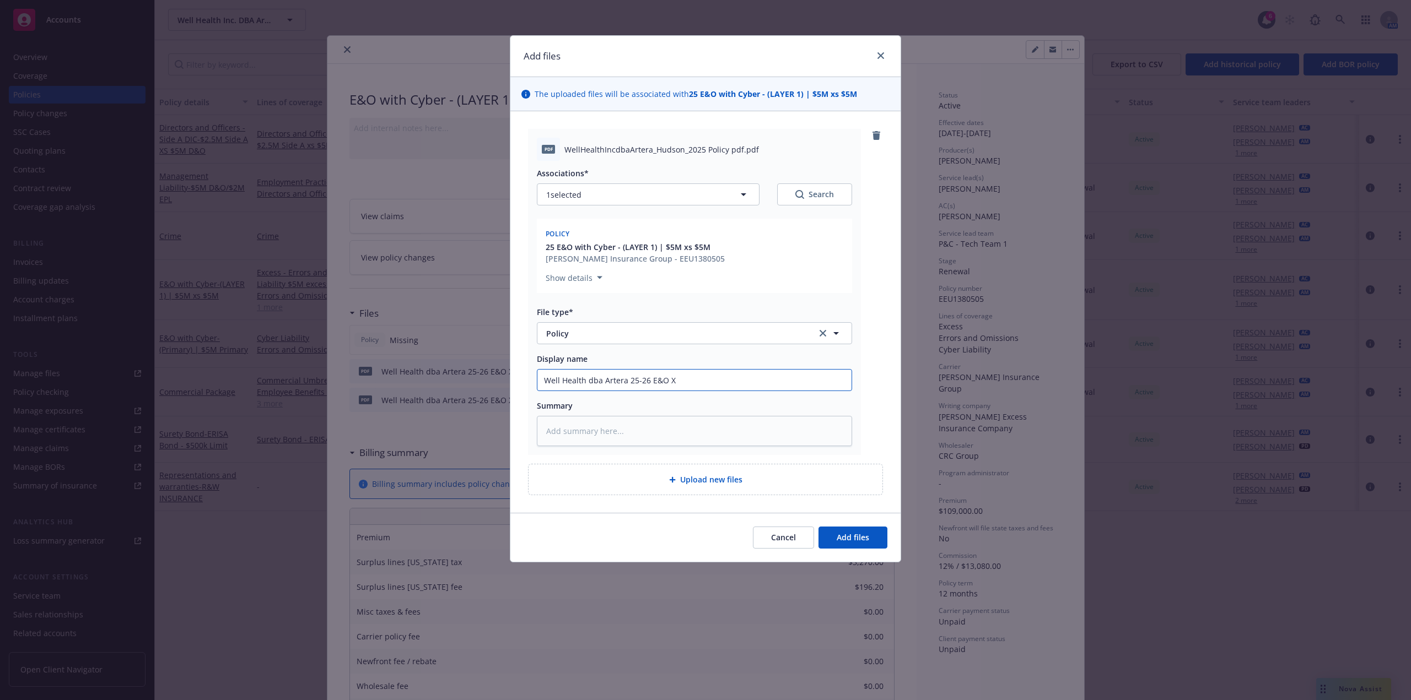
type input "Well Health dba Artera 25-26 E&O XS"
type textarea "x"
type input "Well Health dba Artera 25-26 E&O XS"
type textarea "x"
type input "Well Health dba Artera 25-26 E&O XS P"
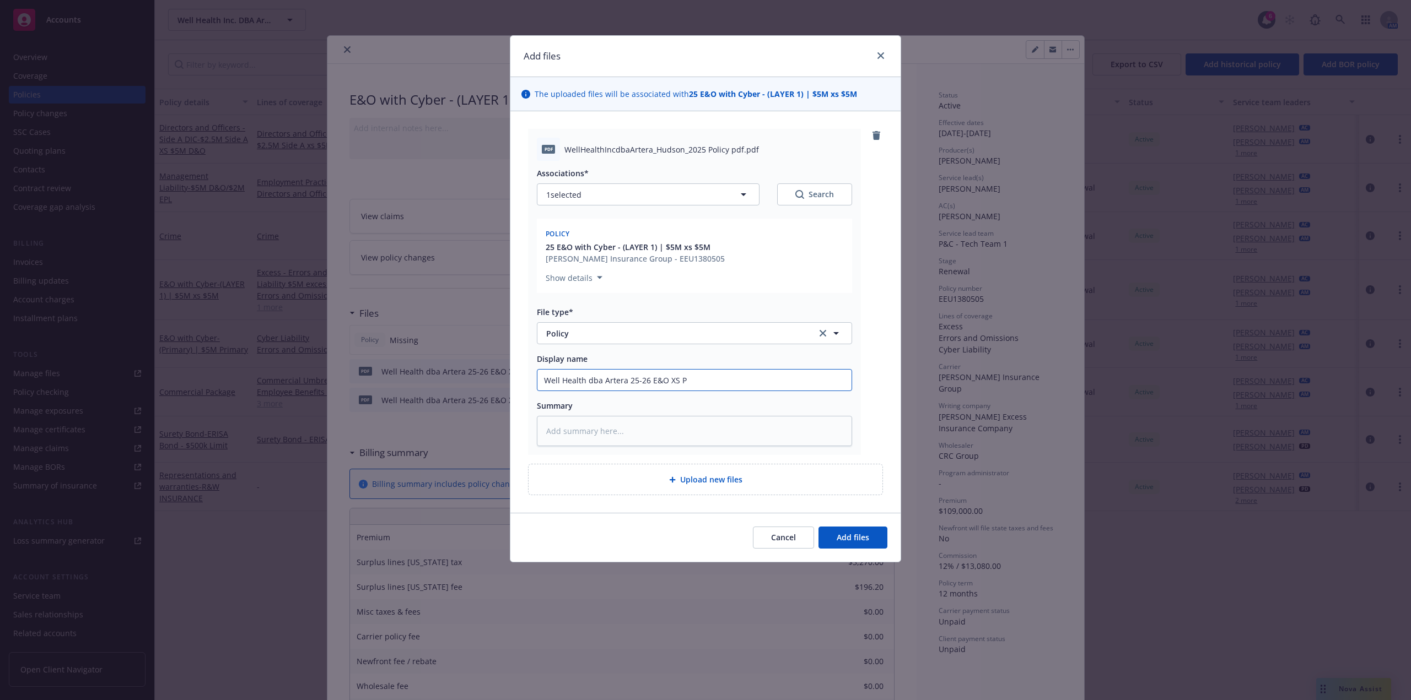
type textarea "x"
type input "Well Health dba Artera 25-26 E&O XS Po"
type textarea "x"
type input "Well Health dba Artera 25-26 E&O XS Pol"
type textarea "x"
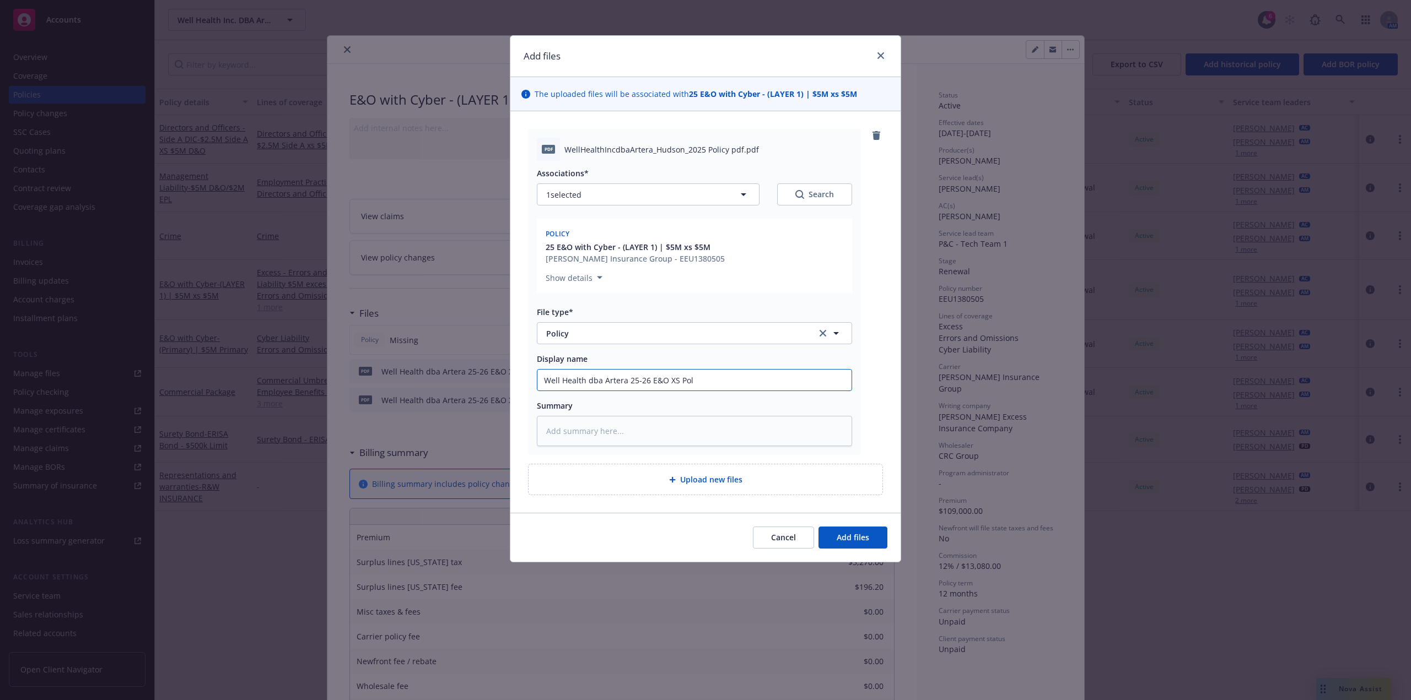
type input "Well Health dba Artera 25-26 E&O XS Poli"
type textarea "x"
type input "Well Health dba Artera 25-26 E&O XS Polic"
type textarea "x"
type input "Well Health dba Artera 25-26 E&O XS Policy"
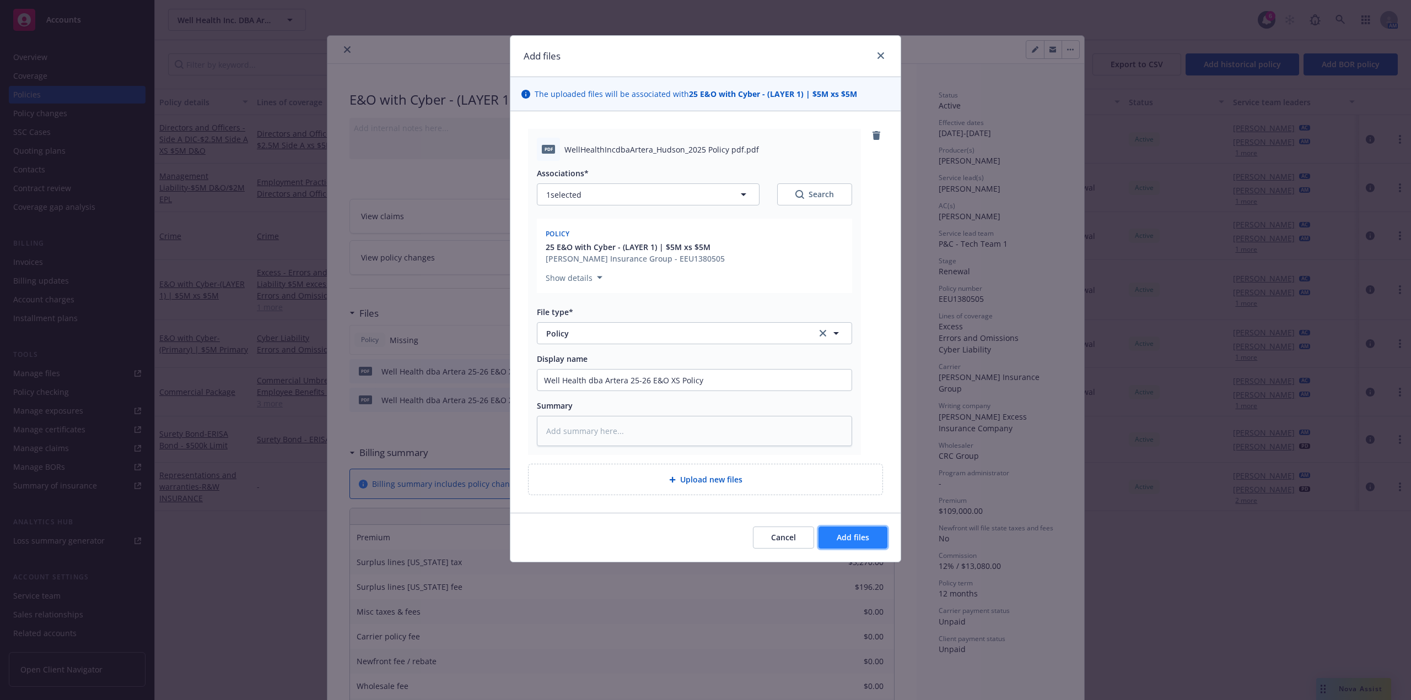
click at [840, 536] on span "Add files" at bounding box center [852, 537] width 33 height 10
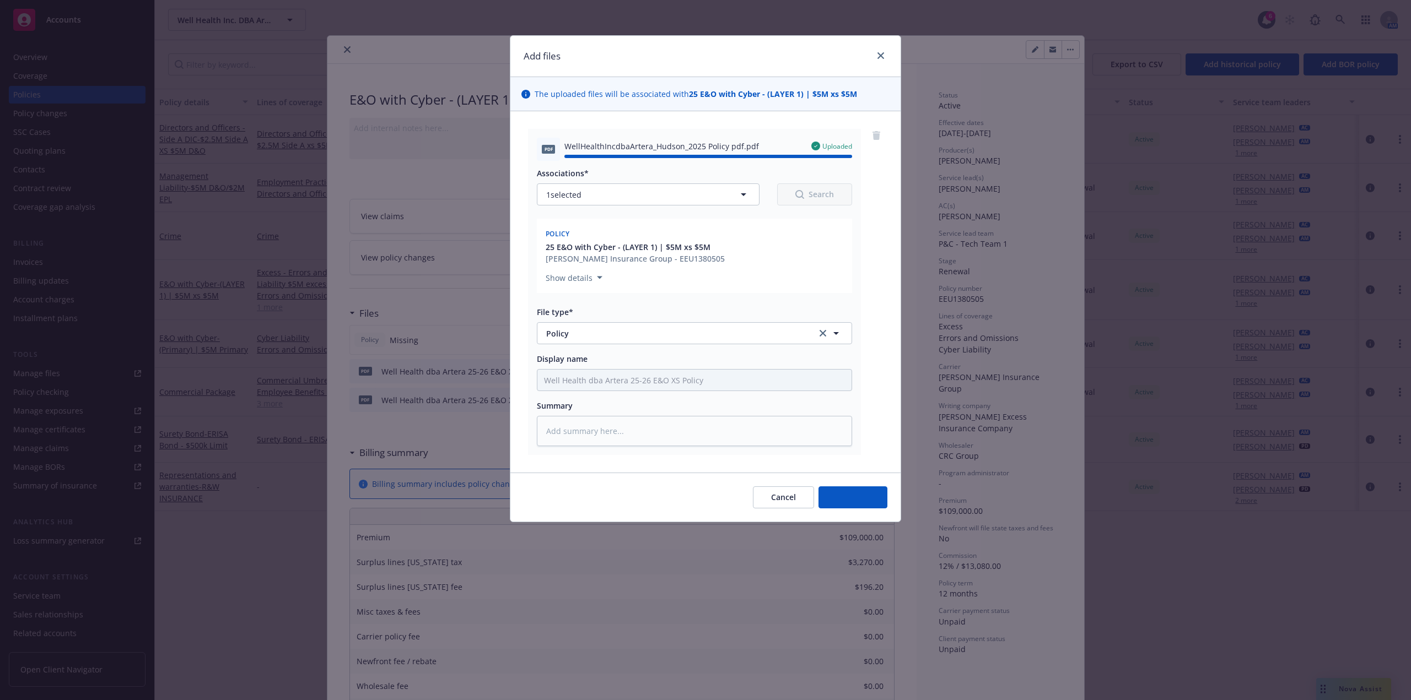
type textarea "x"
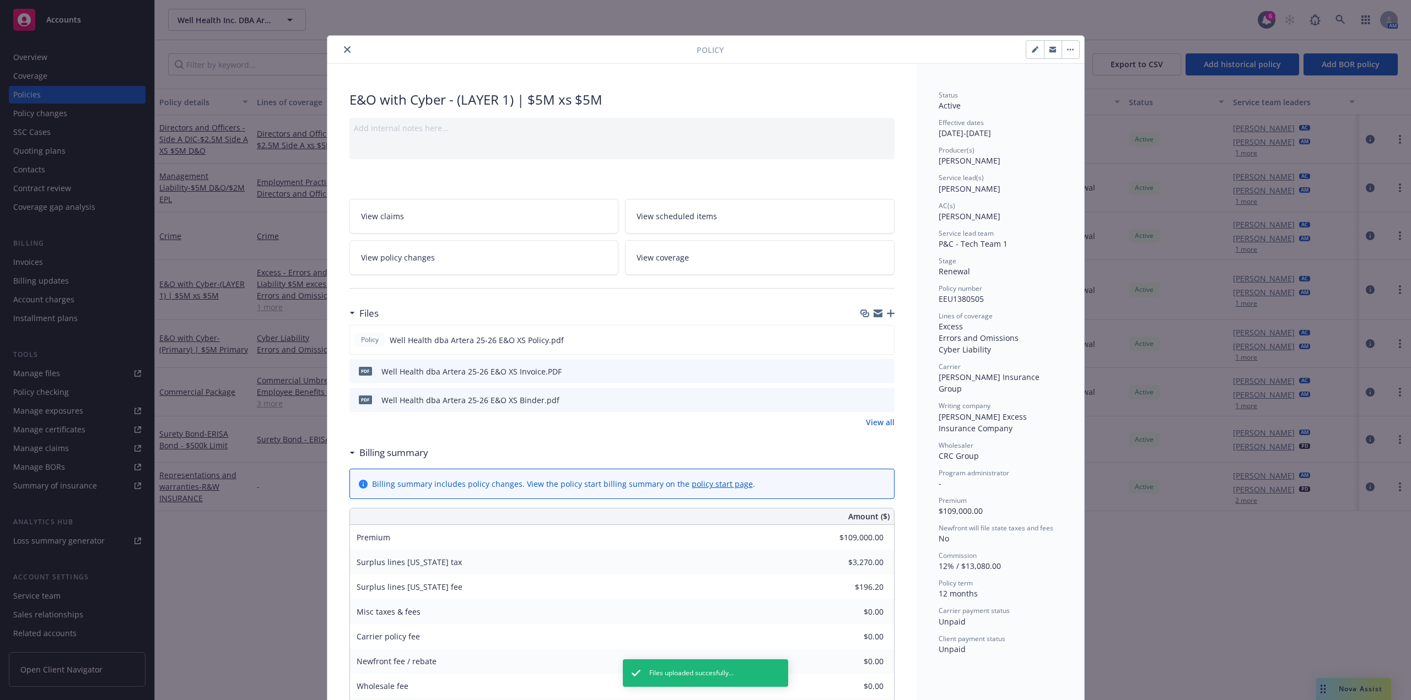
click at [344, 48] on icon "close" at bounding box center [347, 49] width 7 height 7
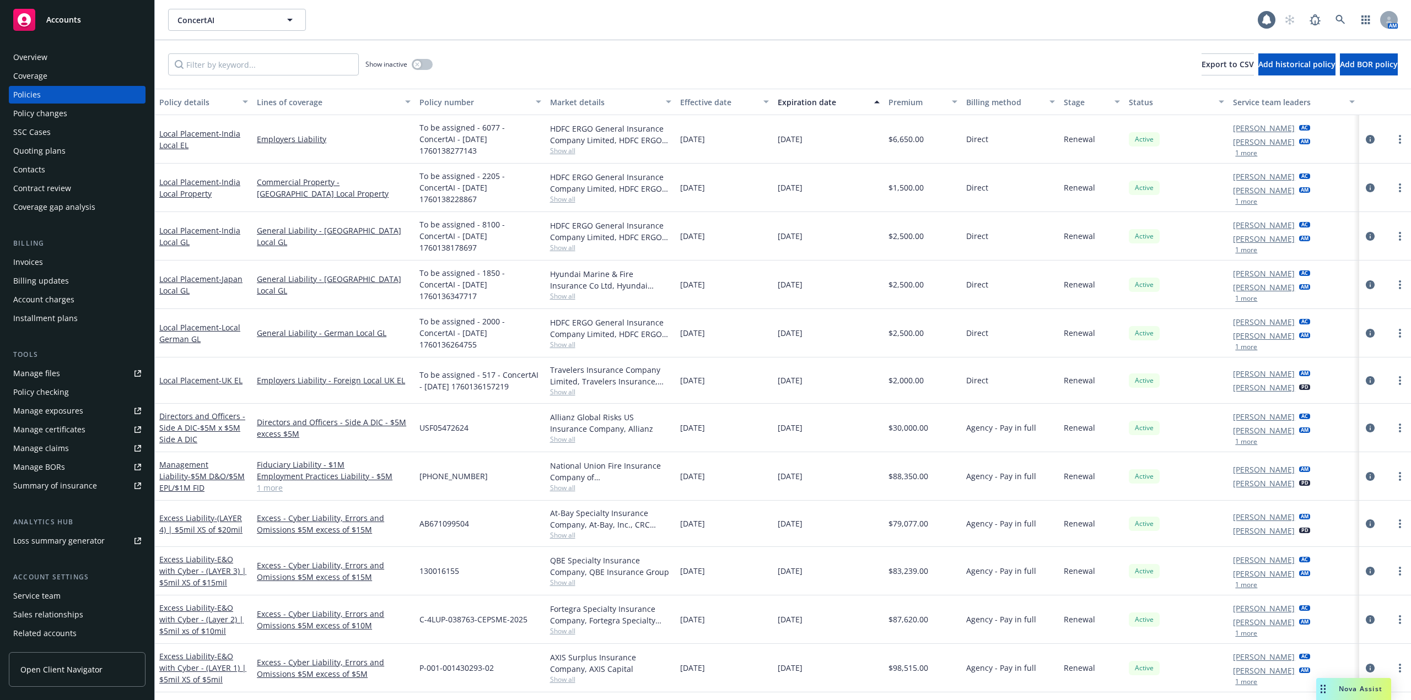
click at [57, 109] on div "Policy changes" at bounding box center [40, 114] width 54 height 18
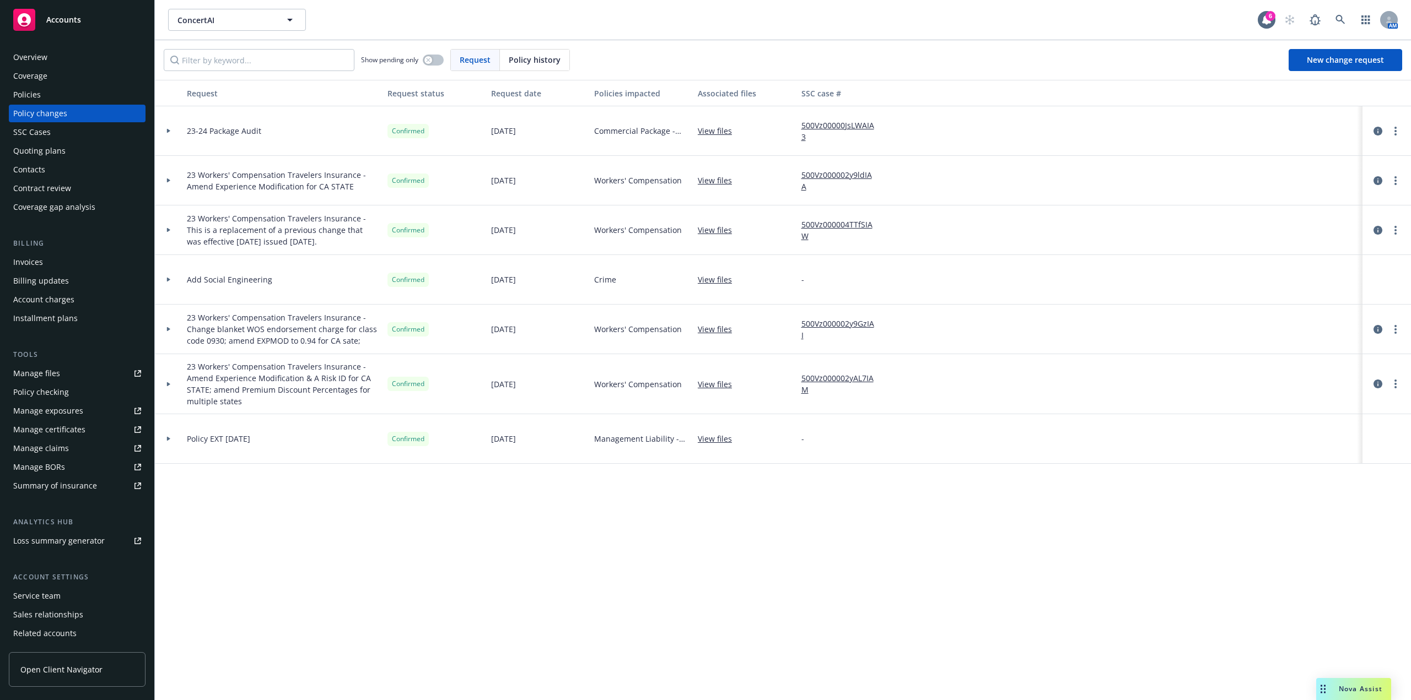
click at [134, 375] on icon at bounding box center [137, 373] width 7 height 7
click at [160, 130] on div at bounding box center [168, 131] width 19 height 4
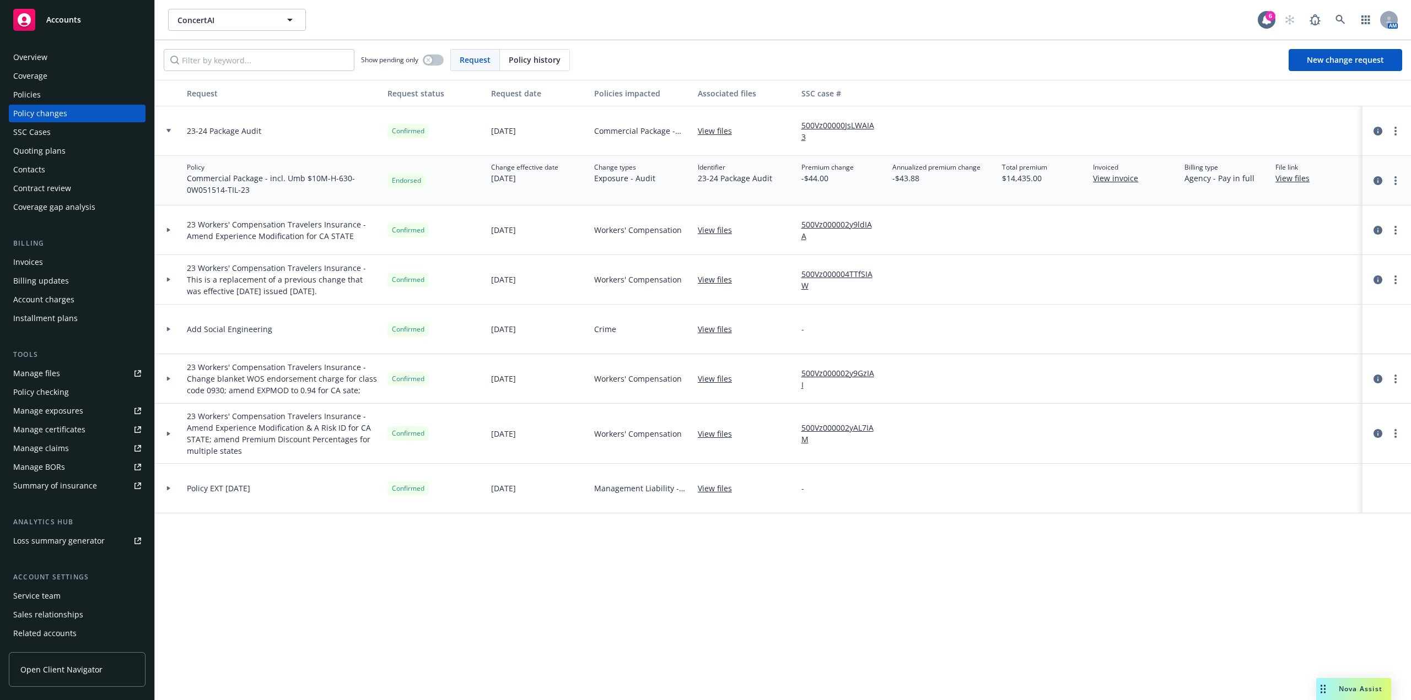
click at [718, 127] on link "View files" at bounding box center [719, 131] width 43 height 12
click at [54, 260] on div "Invoices" at bounding box center [77, 262] width 128 height 18
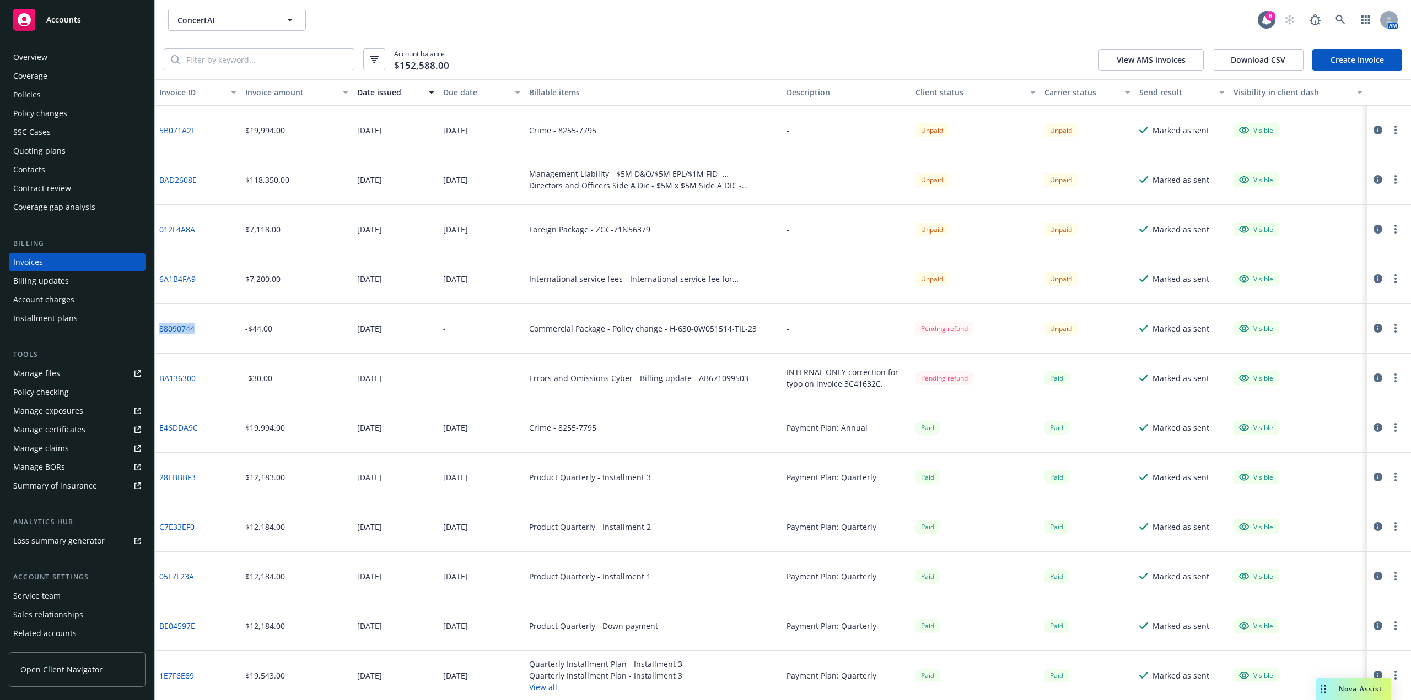
drag, startPoint x: 211, startPoint y: 339, endPoint x: 160, endPoint y: 340, distance: 50.7
click at [160, 340] on div "88090744" at bounding box center [198, 329] width 86 height 50
copy link "88090744"
click at [58, 93] on div "Policies" at bounding box center [77, 95] width 128 height 18
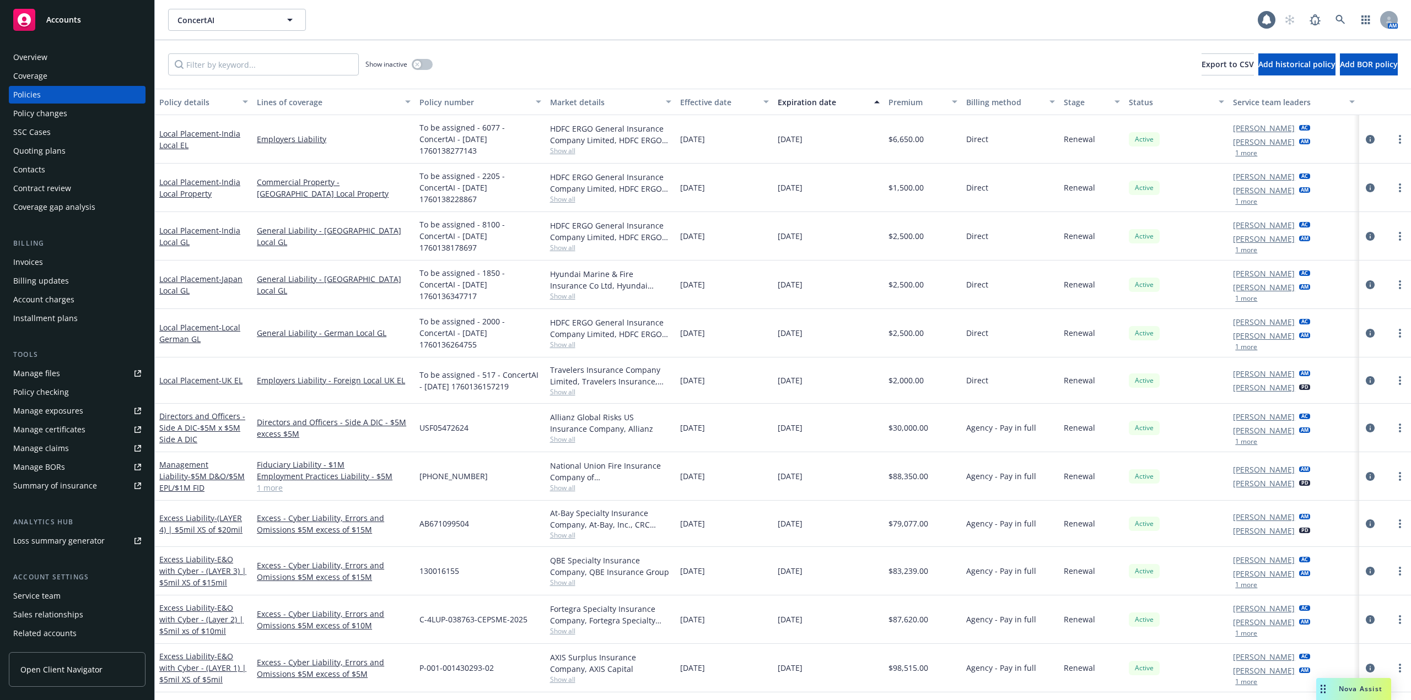
click at [50, 117] on div "Policy changes" at bounding box center [40, 114] width 54 height 18
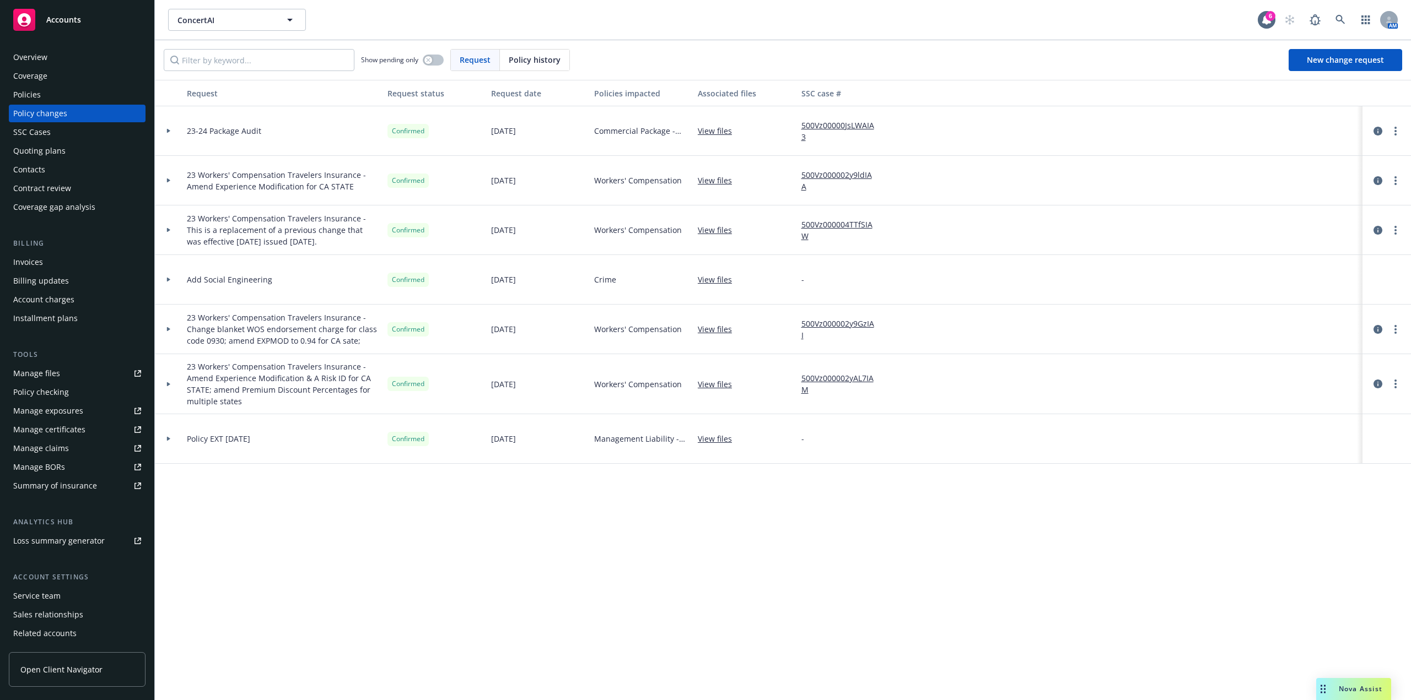
click at [172, 132] on div at bounding box center [168, 131] width 19 height 4
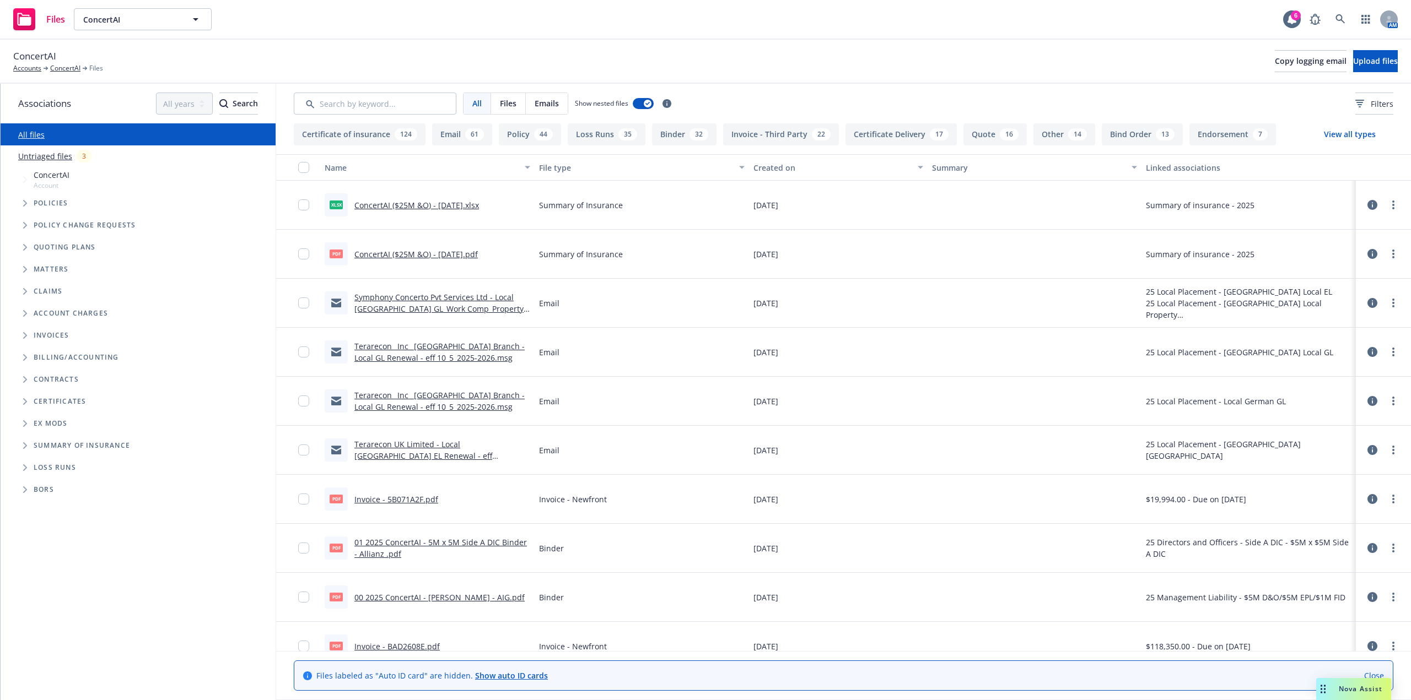
click at [51, 158] on link "Untriaged files" at bounding box center [45, 156] width 54 height 12
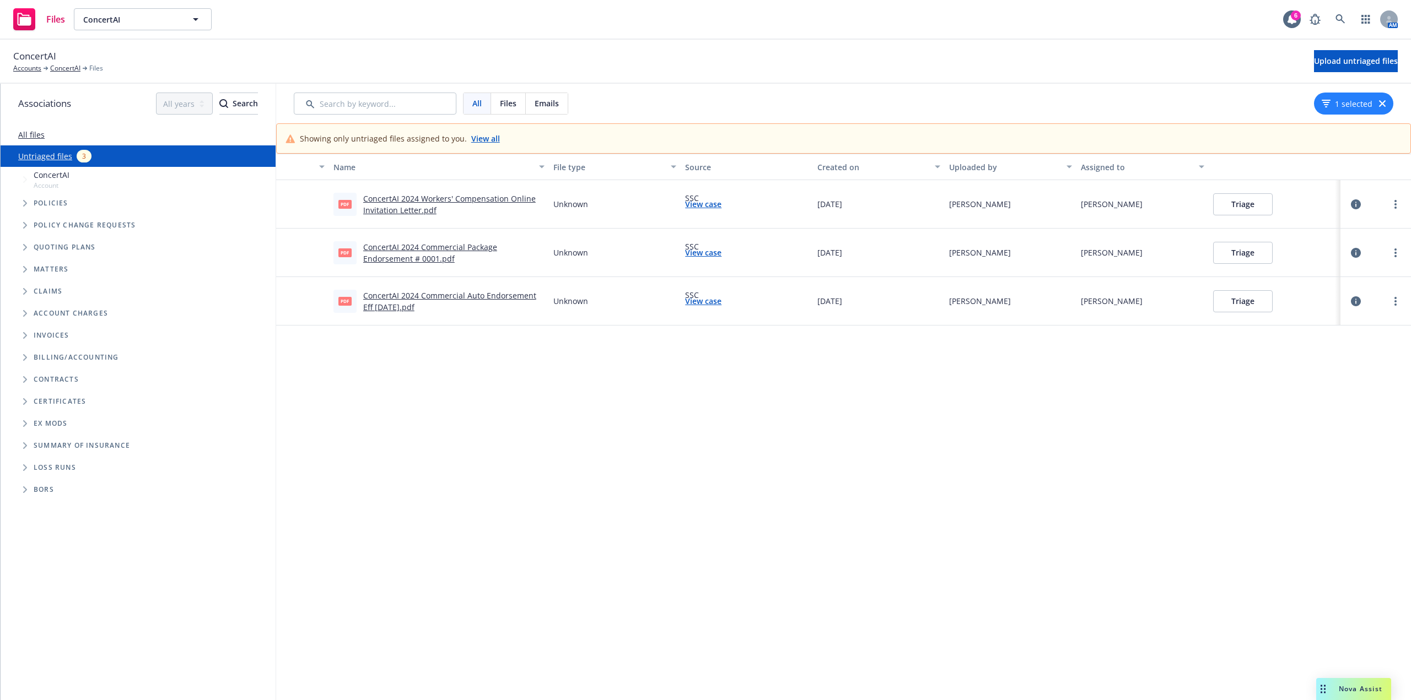
click at [31, 122] on div "Associations All years 2027 2026 2025 2024 2023 2022 2021 2020 2019 2018 2017 2…" at bounding box center [138, 104] width 275 height 40
click at [35, 133] on link "All files" at bounding box center [31, 134] width 26 height 10
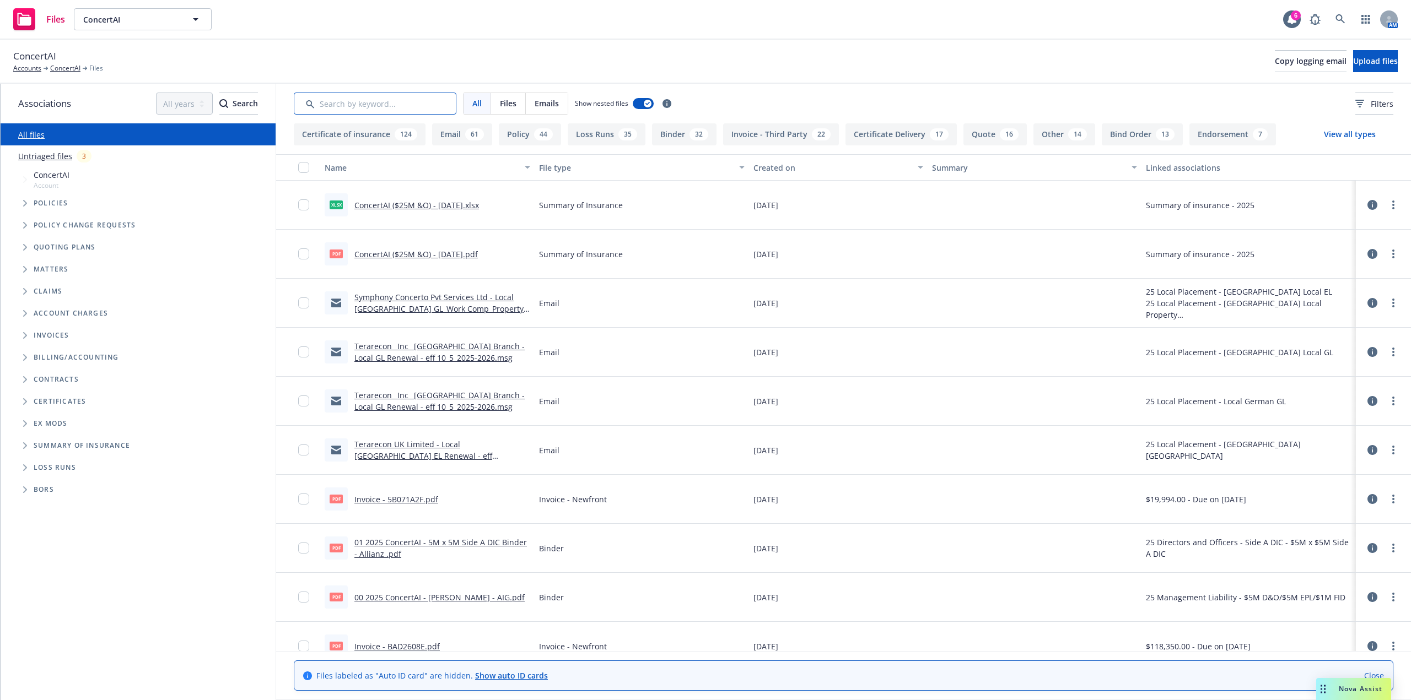
click at [361, 107] on input "Search by keyword..." at bounding box center [375, 104] width 163 height 22
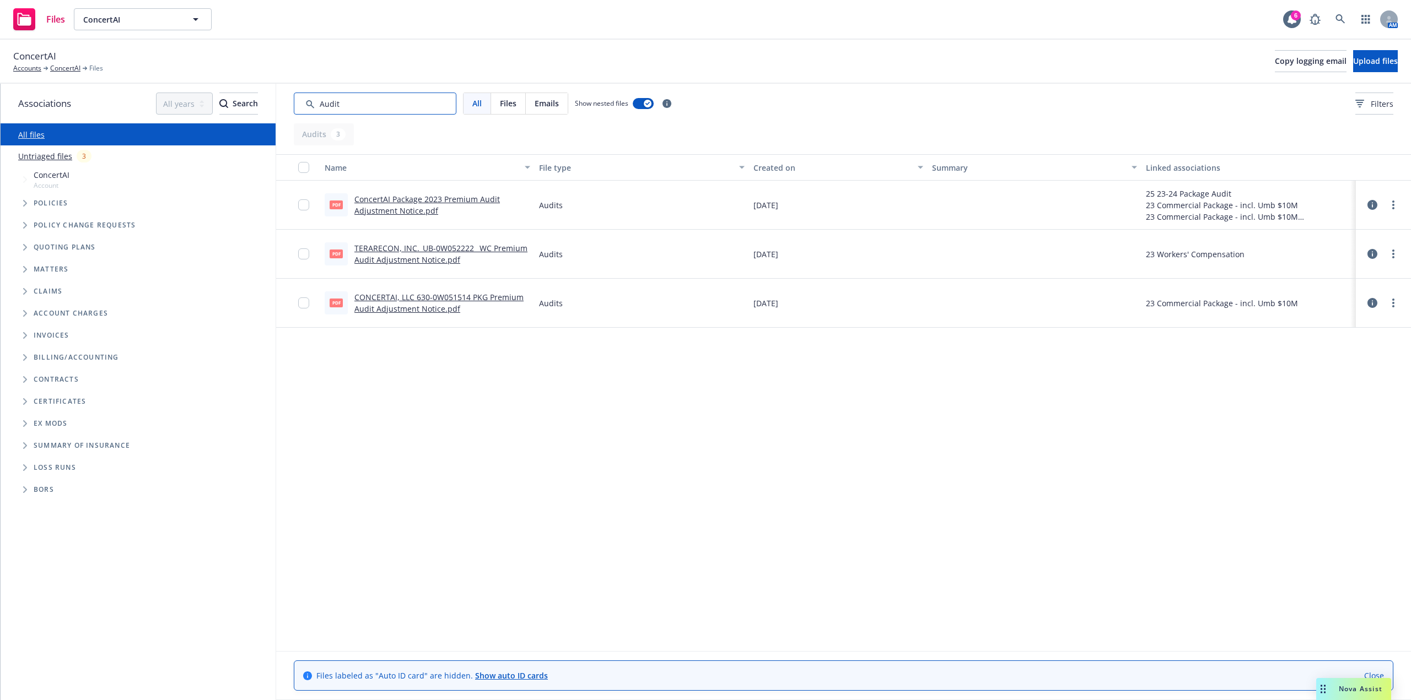
type input "Audit"
click at [408, 198] on link "ConcertAI Package 2023 Premium Audit Adjustment Notice.pdf" at bounding box center [426, 205] width 145 height 22
click at [426, 203] on link "ConcertAI Package 2023 Premium Audit Adjustment Notice.pdf" at bounding box center [426, 205] width 145 height 22
